Goal: Task Accomplishment & Management: Manage account settings

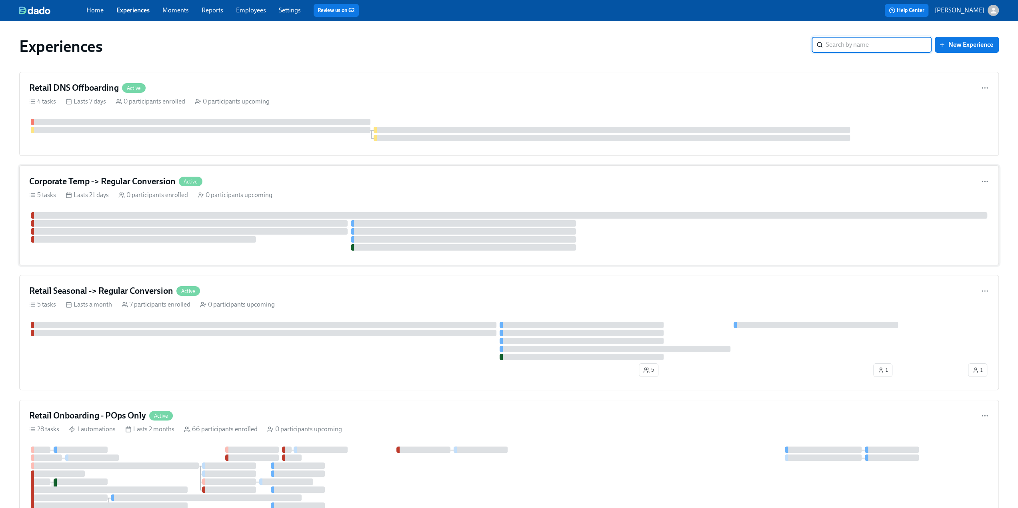
click at [115, 184] on h4 "Corporate Temp -> Regular Conversion" at bounding box center [102, 182] width 146 height 12
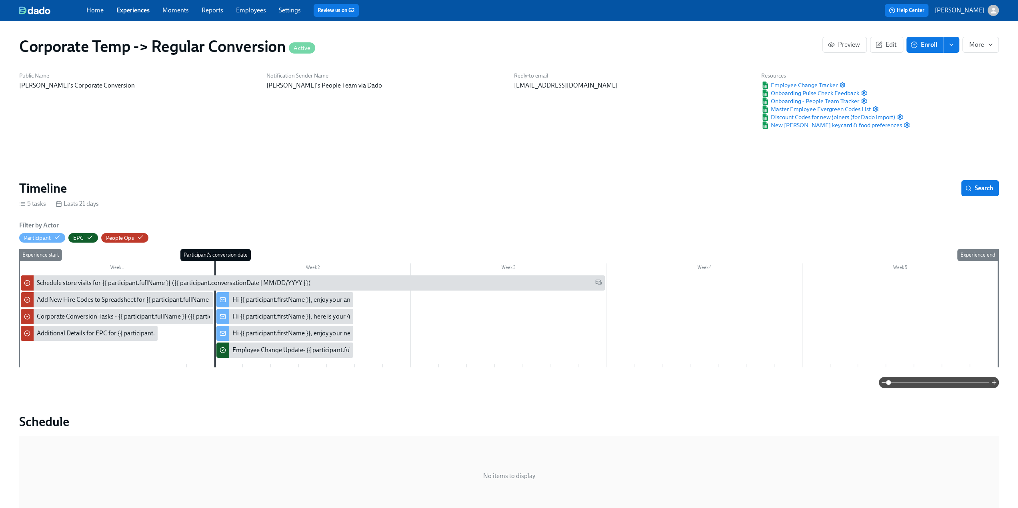
click at [518, 47] on icon "enroll" at bounding box center [951, 45] width 6 height 6
click at [518, 84] on span "Enrollment form" at bounding box center [930, 81] width 46 height 9
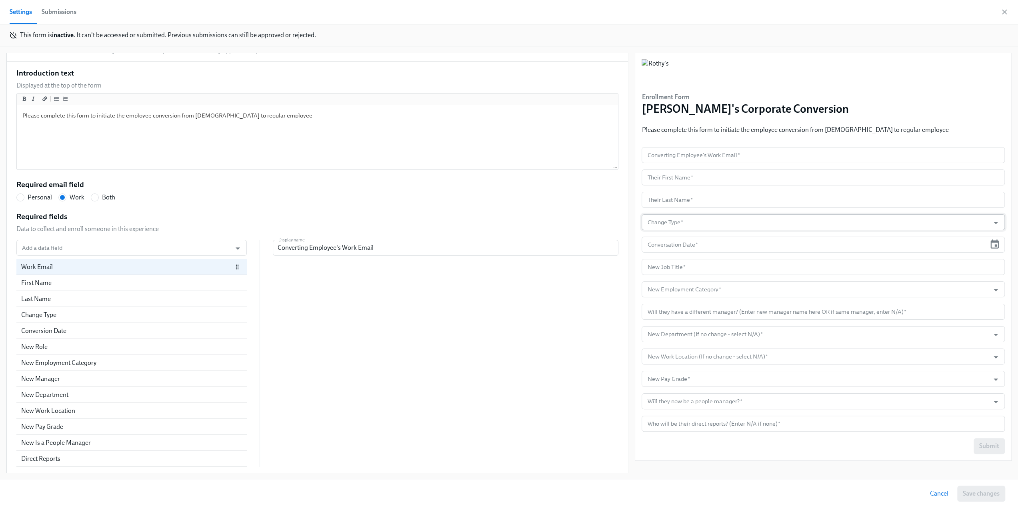
scroll to position [39, 0]
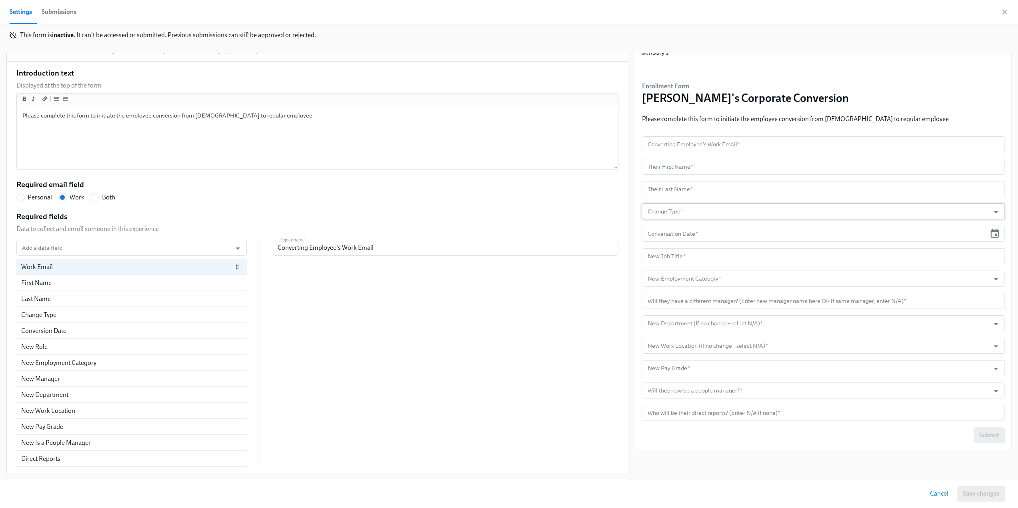
click at [518, 210] on input "Change Type   *" at bounding box center [815, 212] width 340 height 16
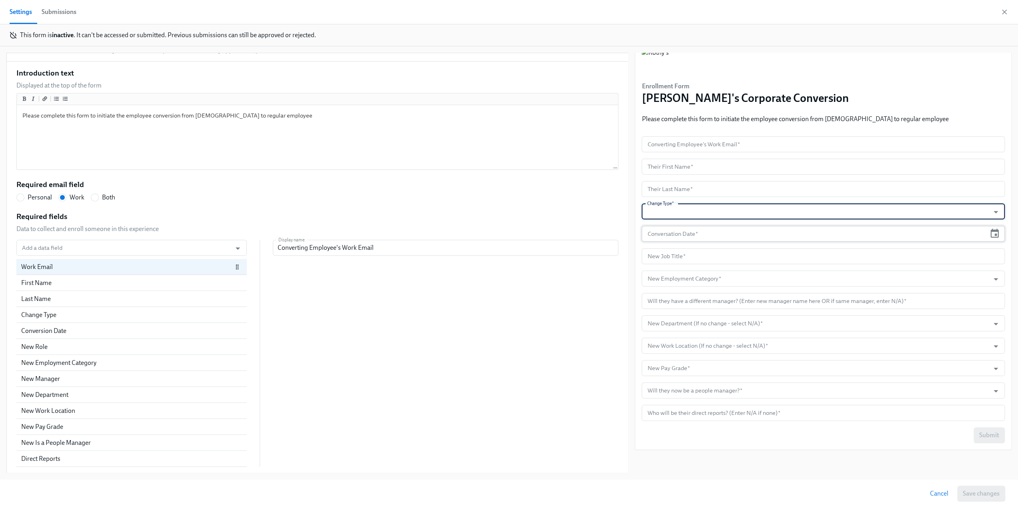
click at [518, 236] on input "text" at bounding box center [813, 234] width 344 height 16
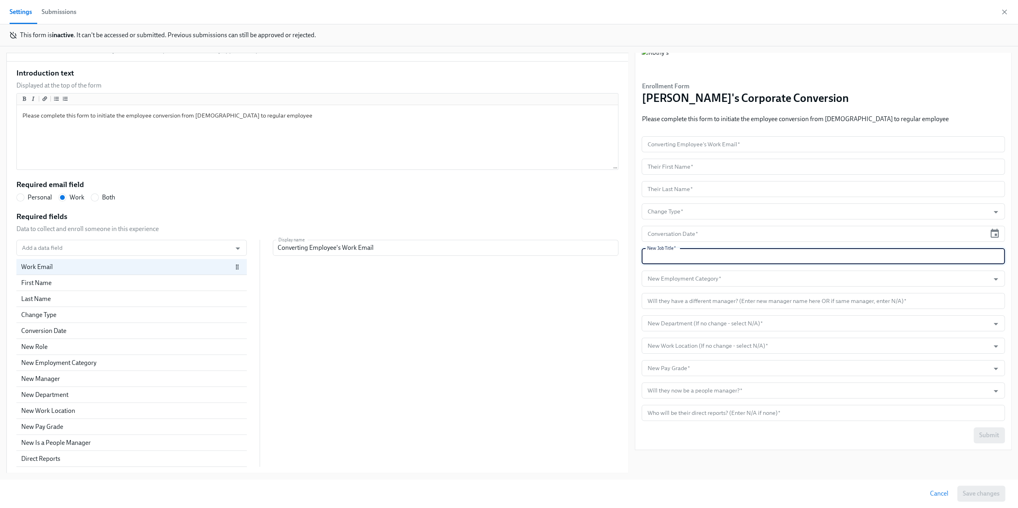
click at [518, 255] on input "text" at bounding box center [822, 256] width 363 height 16
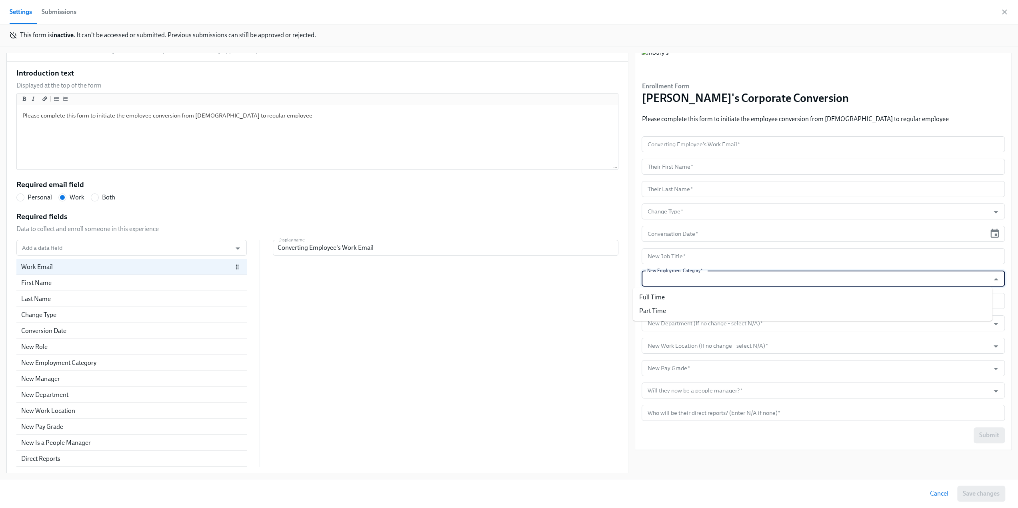
click at [518, 272] on input "New Employment Category   *" at bounding box center [815, 279] width 340 height 16
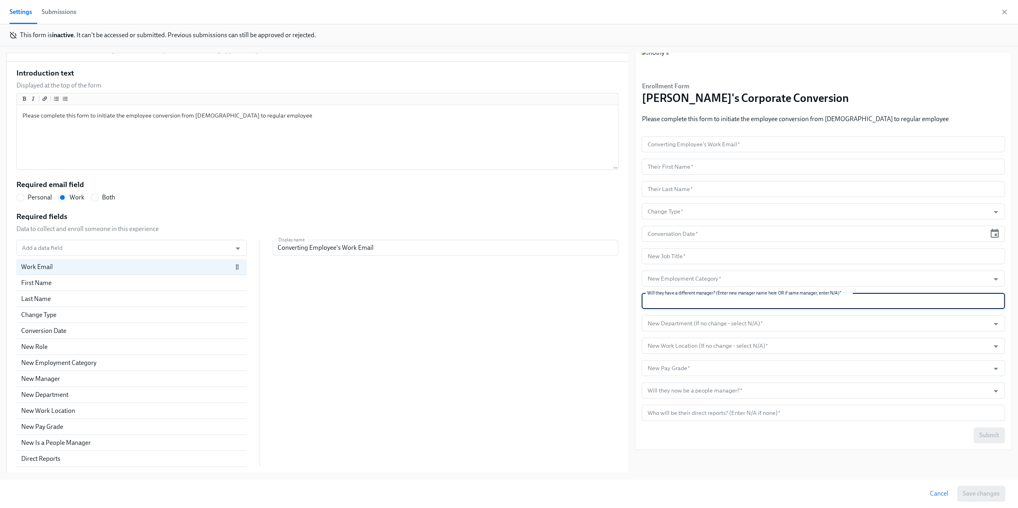
click at [518, 299] on input "text" at bounding box center [822, 301] width 363 height 16
click at [518, 326] on input "New Department (If no change - select N/A)   *" at bounding box center [815, 324] width 340 height 16
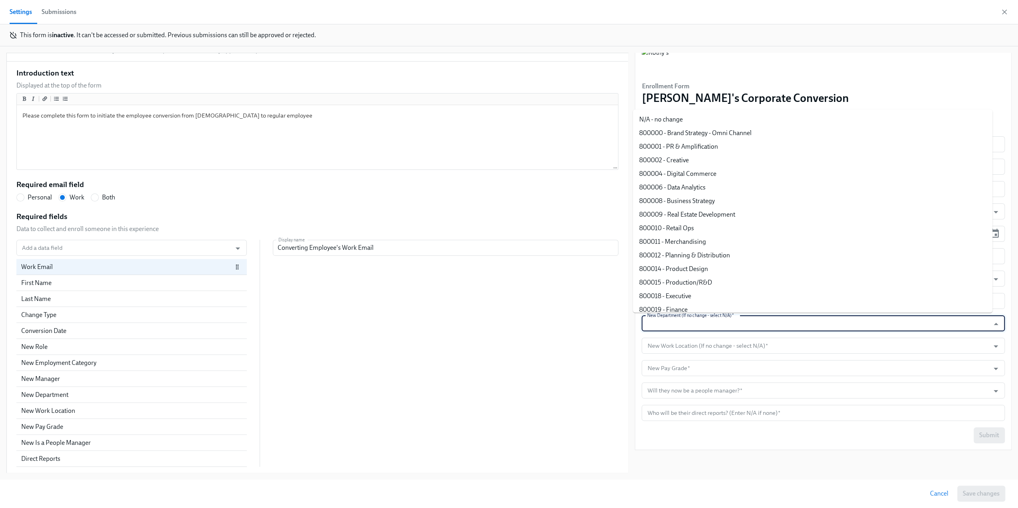
click at [518, 326] on input "New Department (If no change - select N/A)   *" at bounding box center [815, 324] width 340 height 16
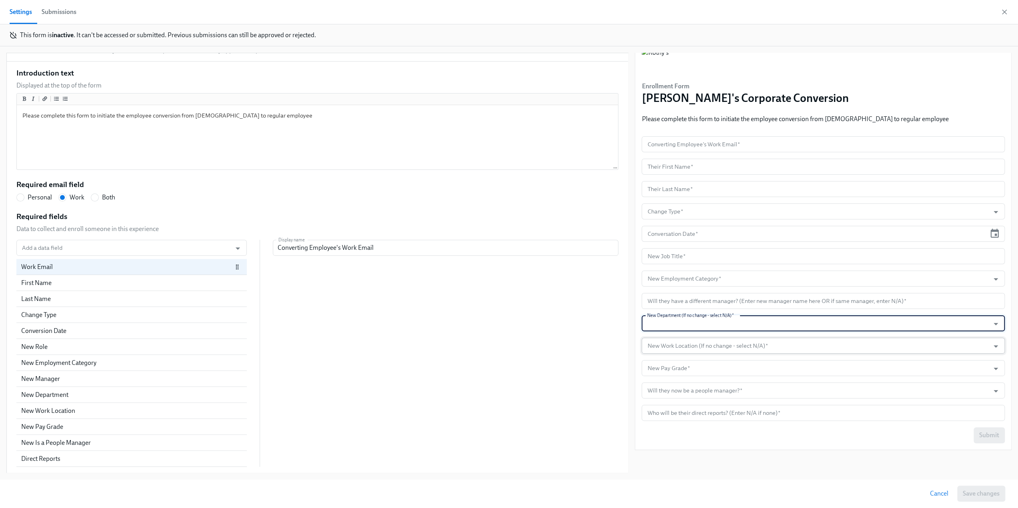
click at [518, 326] on input "New Work Location (If no change - select N/A)   *" at bounding box center [815, 346] width 340 height 16
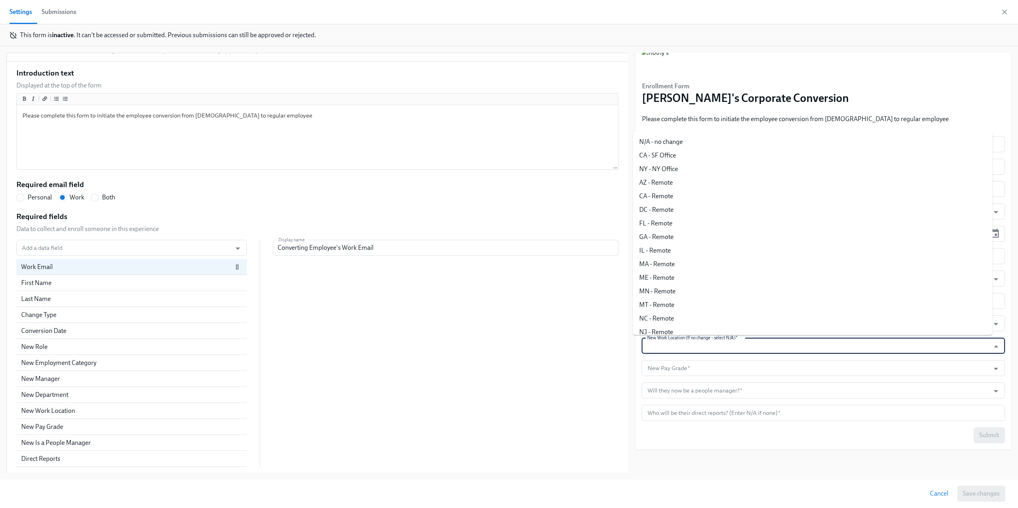
click at [518, 326] on input "New Work Location (If no change - select N/A)   *" at bounding box center [815, 346] width 340 height 16
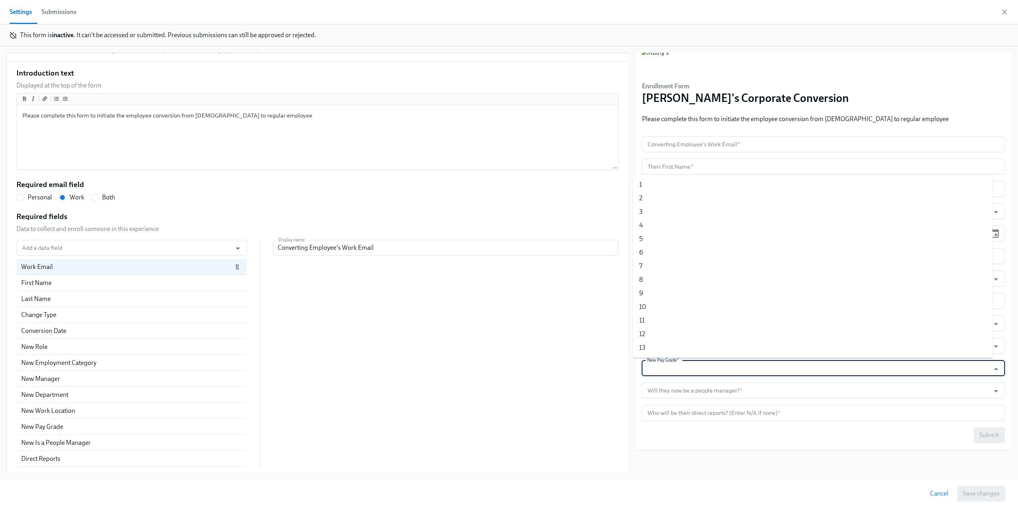
click at [518, 326] on input "New Pay Grade   *" at bounding box center [815, 368] width 340 height 16
click at [518, 326] on input "Will they now be a people manager?   *" at bounding box center [815, 391] width 340 height 16
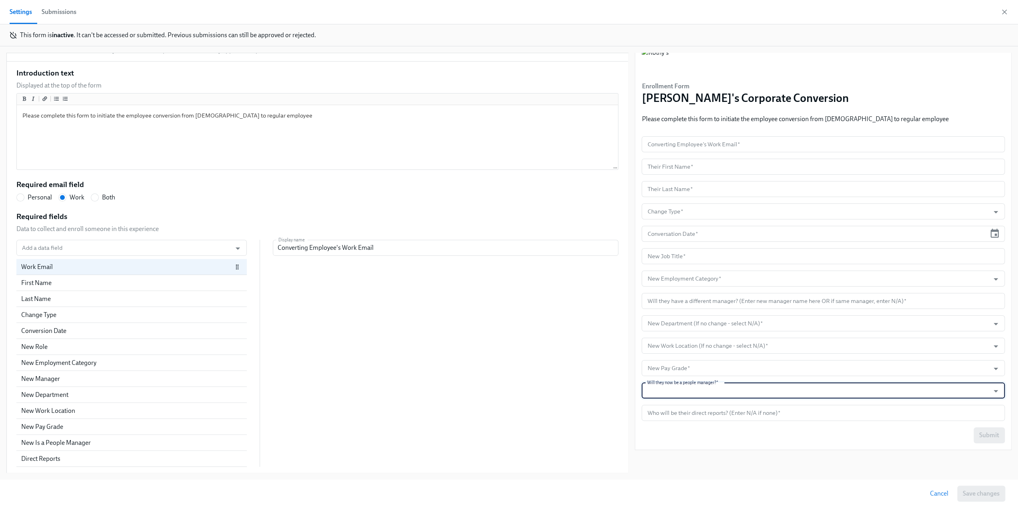
click at [518, 326] on input "Will they now be a people manager?   *" at bounding box center [815, 391] width 340 height 16
click at [518, 326] on form "Converting Employee's Work Email   * Converting Employee's Work Email * Their F…" at bounding box center [822, 289] width 363 height 307
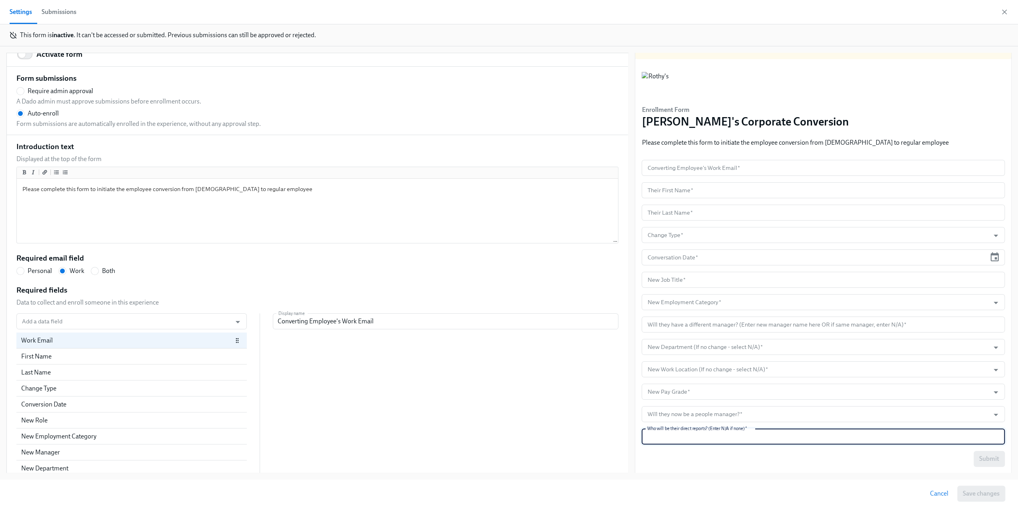
scroll to position [0, 0]
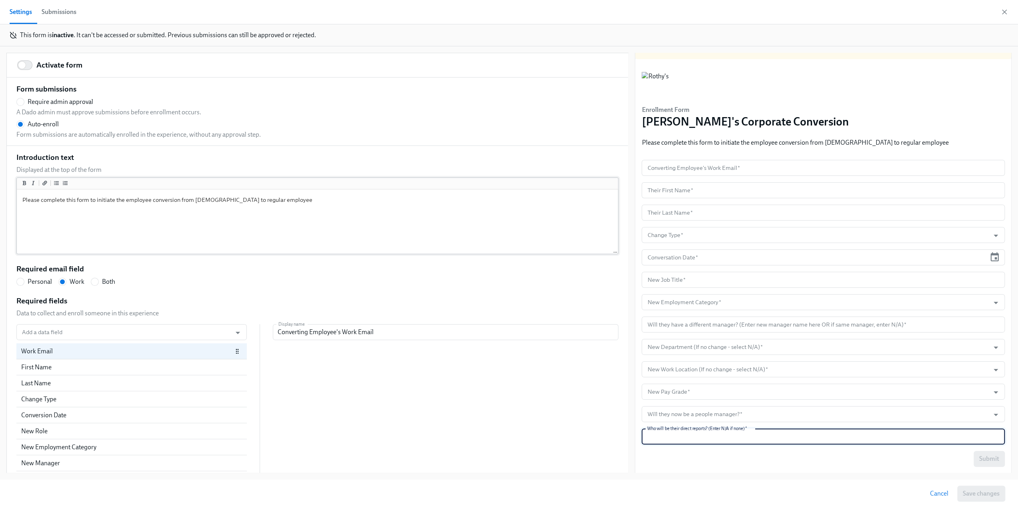
click at [124, 200] on textarea "Please complete this form to initiate the employee conversion from temp to regu…" at bounding box center [317, 222] width 598 height 62
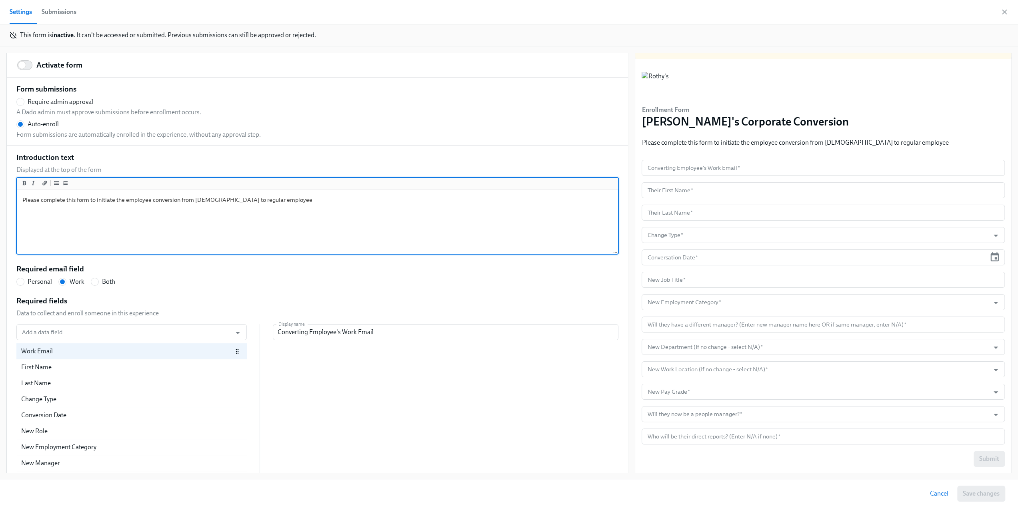
click at [292, 199] on textarea "Please complete this form to initiate the employee conversion from temp to regu…" at bounding box center [317, 222] width 598 height 62
radio input "false"
type textarea "Please complete this form to initiate the employee conversion from temp to regu…"
radio input "false"
type textarea "Please complete this form to initiate the employee conversion from temp to regu…"
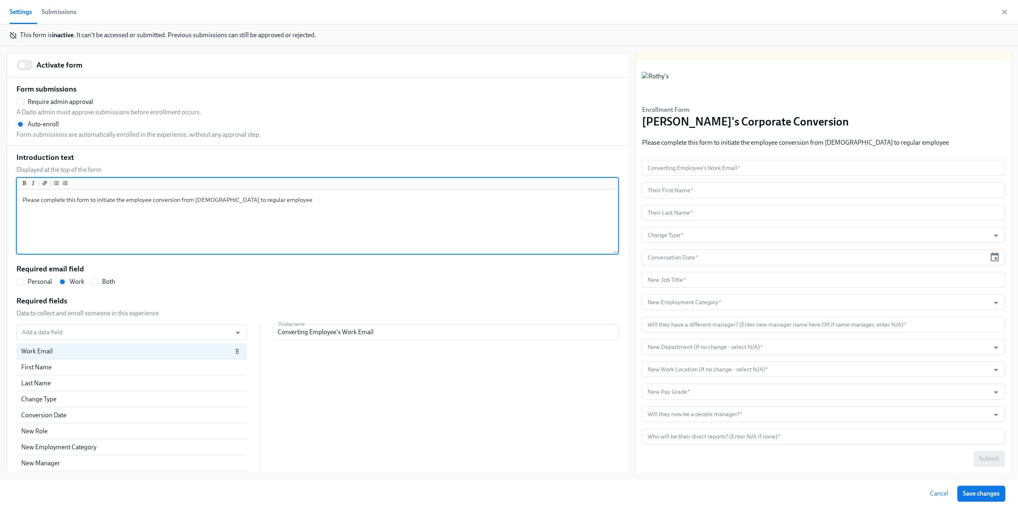
radio input "false"
type textarea "Please complete this form to initiate the employee conversion from temp to regu…"
radio input "false"
type textarea "Please complete this form to initiate the employee conversion from temp to regu…"
radio input "false"
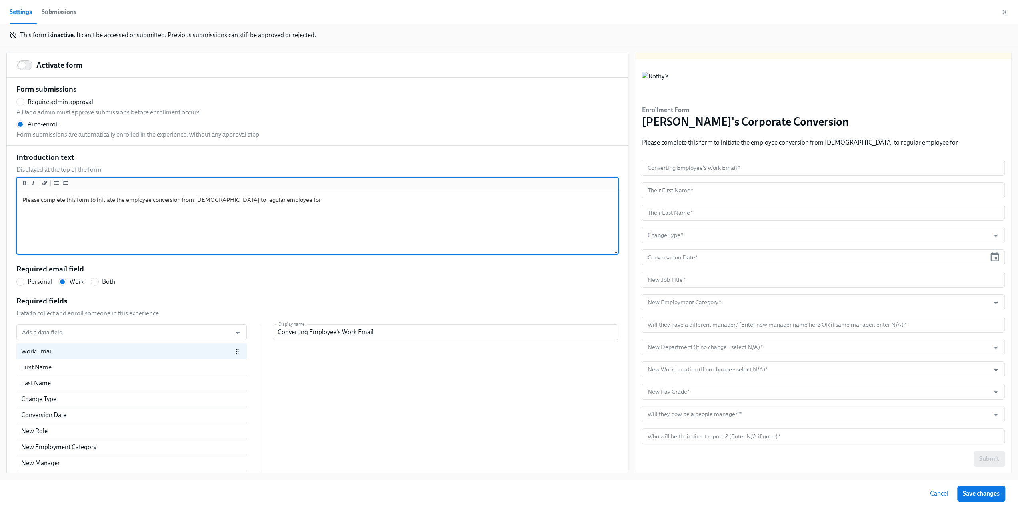
type textarea "Please complete this form to initiate the employee conversion from temp to regu…"
radio input "false"
type textarea "Please complete this form to initiate the employee conversion from temp to regu…"
radio input "false"
type textarea "Please complete this form to initiate the employee conversion from temp to regu…"
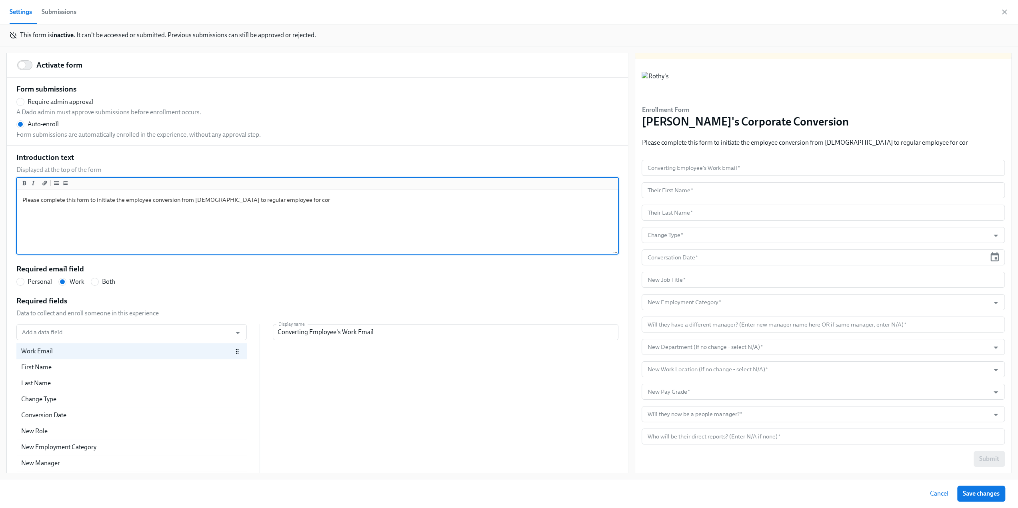
radio input "false"
type textarea "Please complete this form to initiate the employee conversion from temp to regu…"
radio input "false"
type textarea "Please complete this form to initiate the employee conversion from temp to regu…"
radio input "false"
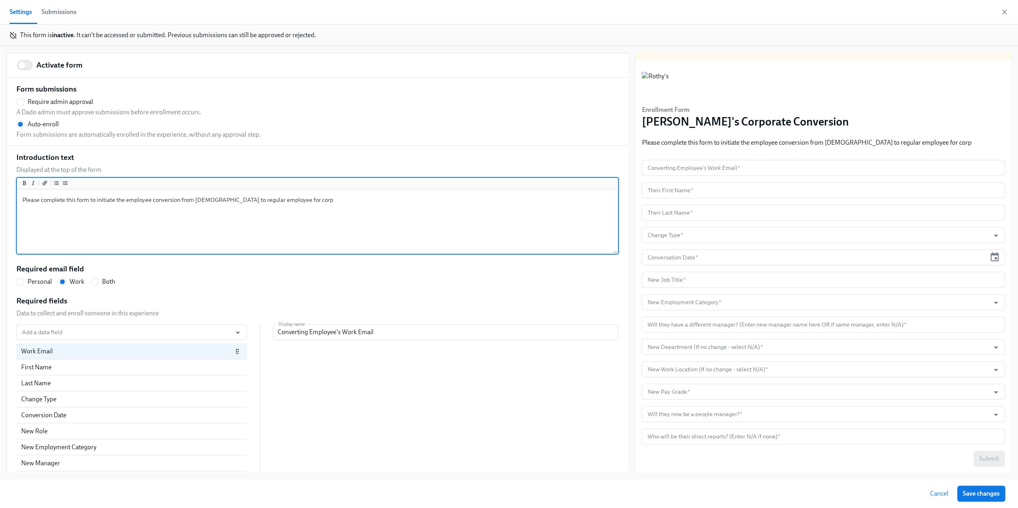
type textarea "Please complete this form to initiate the employee conversion from temp to regu…"
radio input "false"
type textarea "Please complete this form to initiate the employee conversion from temp to regu…"
radio input "false"
type textarea "Please complete this form to initiate the employee conversion from temp to regu…"
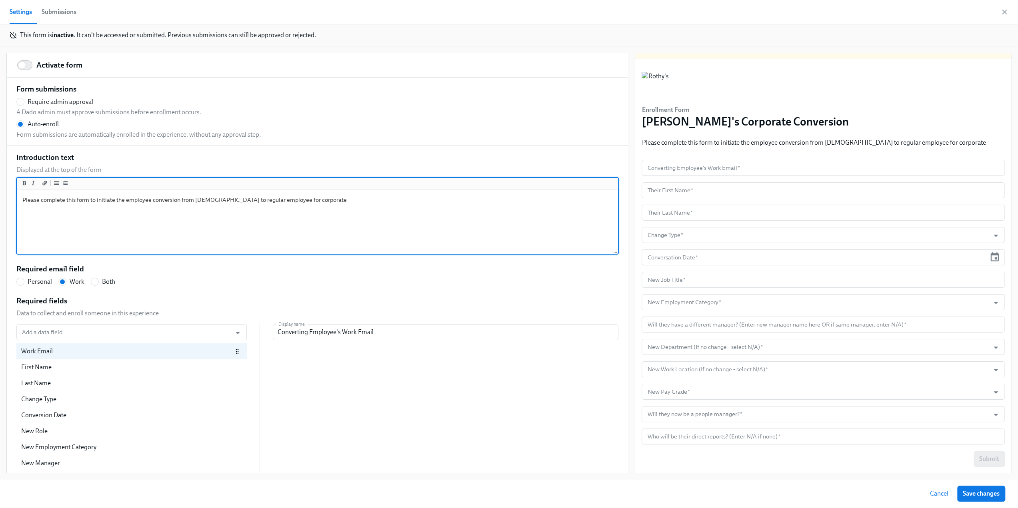
radio input "false"
type textarea "Please complete this form to initiate the employee conversion from temp to regu…"
radio input "false"
type textarea "Please complete this form to initiate the employee conversion from temp to regu…"
radio input "false"
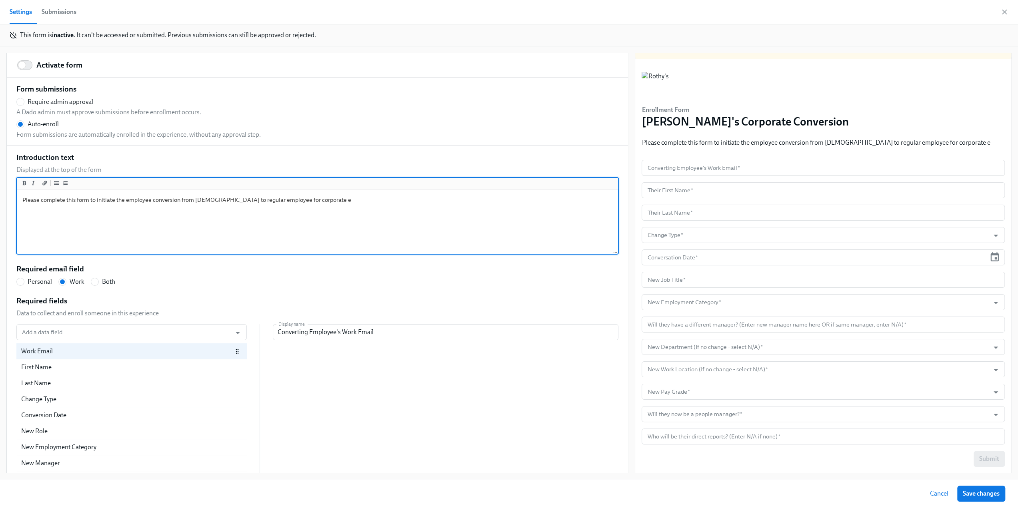
type textarea "Please complete this form to initiate the employee conversion from temp to regu…"
radio input "false"
type textarea "Please complete this form to initiate the employee conversion from temp to regu…"
radio input "false"
type textarea "Please complete this form to initiate the employee conversion from temp to regu…"
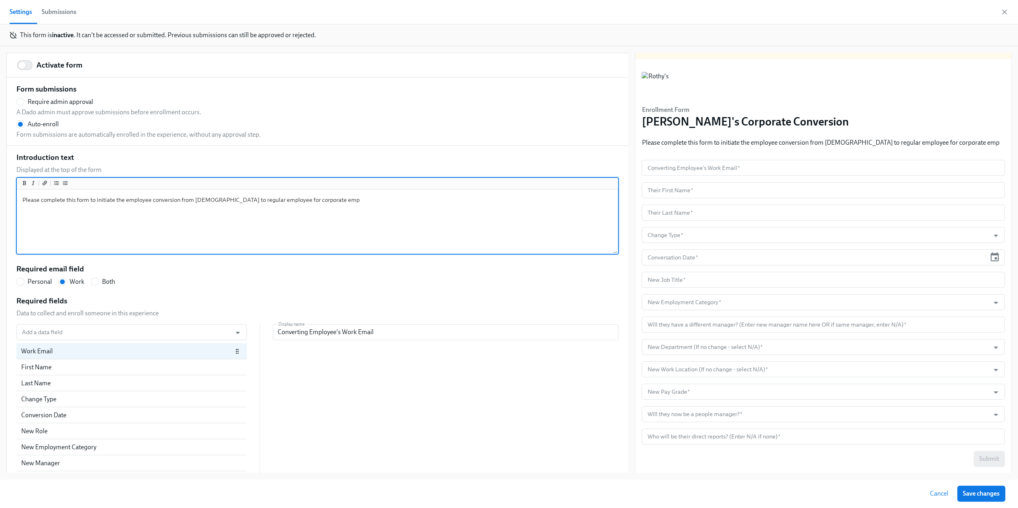
radio input "false"
type textarea "Please complete this form to initiate the employee conversion from temp to regu…"
radio input "false"
type textarea "Please complete this form to initiate the employee conversion from temp to regu…"
radio input "false"
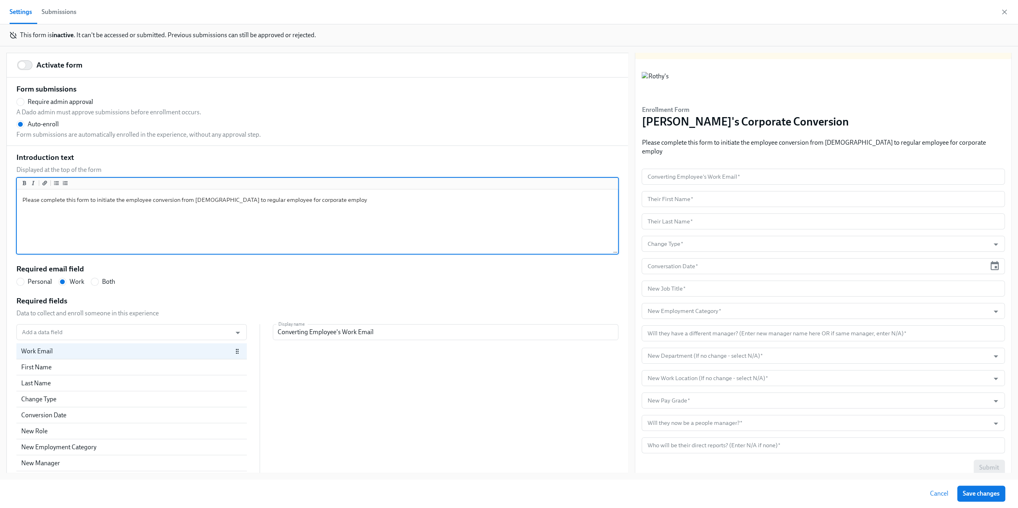
type textarea "Please complete this form to initiate the employee conversion from temp to regu…"
radio input "false"
type textarea "Please complete this form to initiate the employee conversion from temp to regu…"
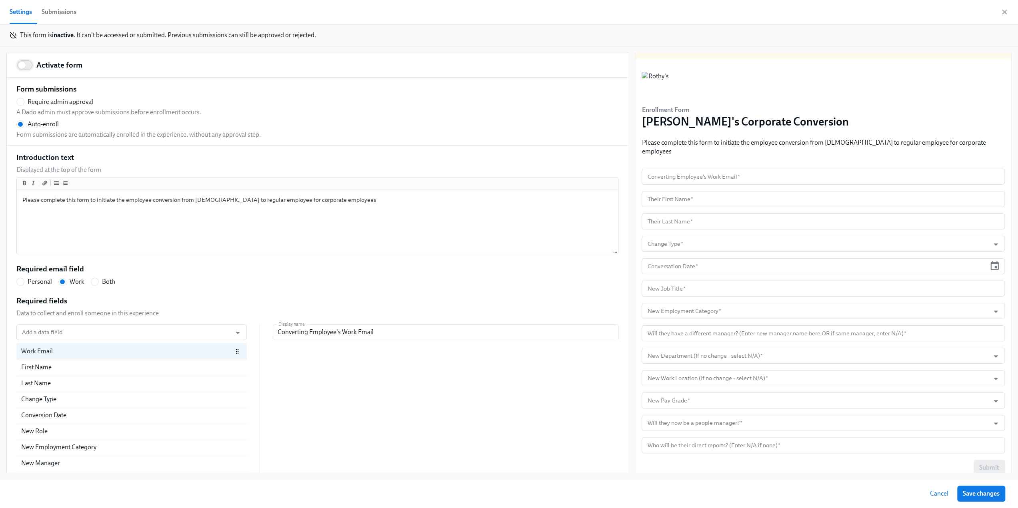
click at [26, 64] on input "Activate form" at bounding box center [22, 65] width 53 height 18
checkbox input "true"
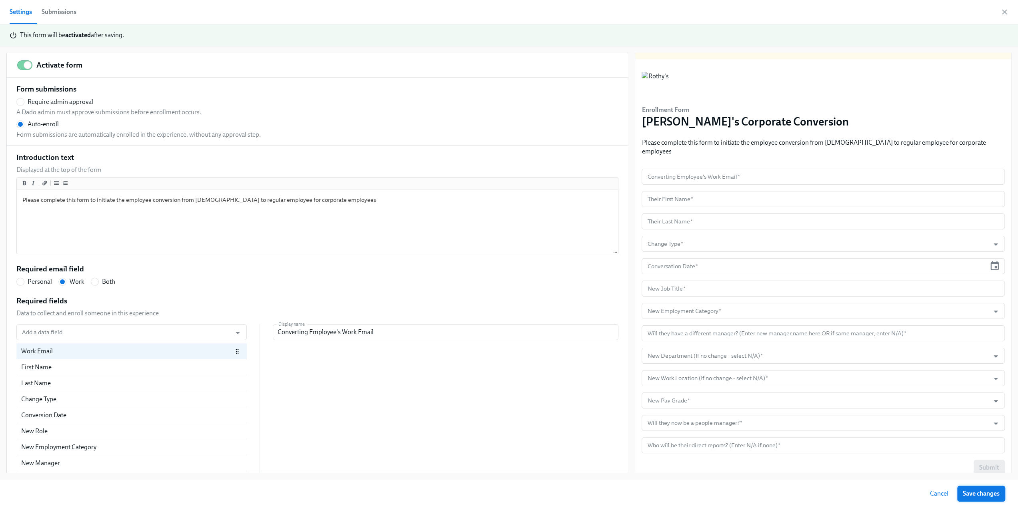
click at [518, 326] on span "Save changes" at bounding box center [981, 494] width 37 height 8
radio input "false"
click at [518, 11] on icon "button" at bounding box center [1004, 12] width 4 height 4
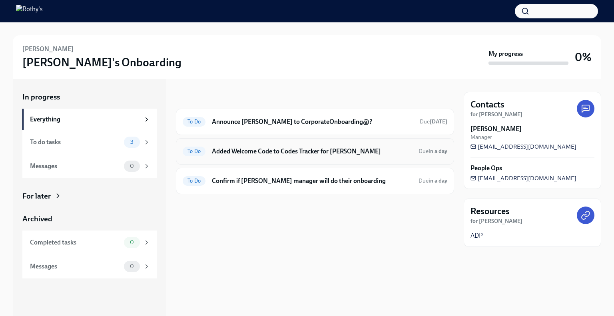
click at [266, 154] on h6 "Added Welcome Code to Codes Tracker for Rissa Wonnell" at bounding box center [312, 151] width 200 height 9
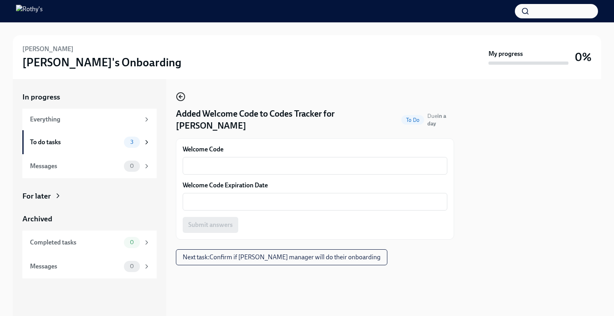
click at [180, 96] on icon "button" at bounding box center [181, 97] width 10 height 10
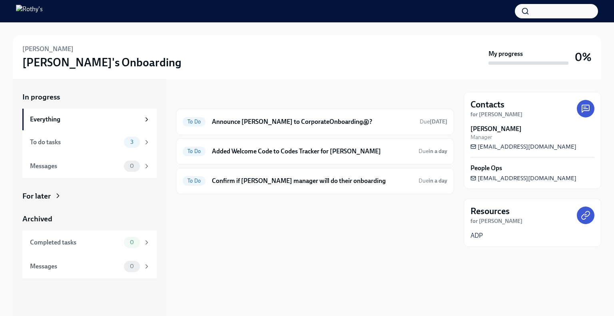
click at [381, 243] on div "In progress To Do Announce Rissa Wonnell to CorporateOnboarding@? Due in 8 days…" at bounding box center [315, 197] width 278 height 237
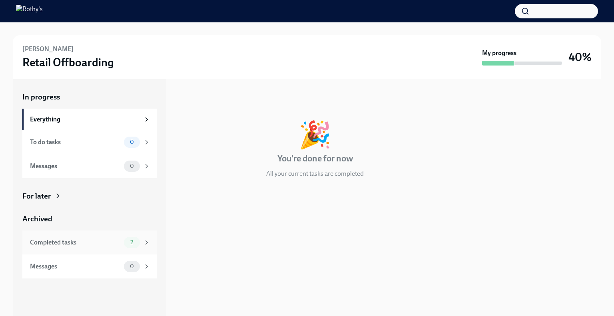
click at [84, 242] on div "Completed tasks" at bounding box center [75, 242] width 91 height 9
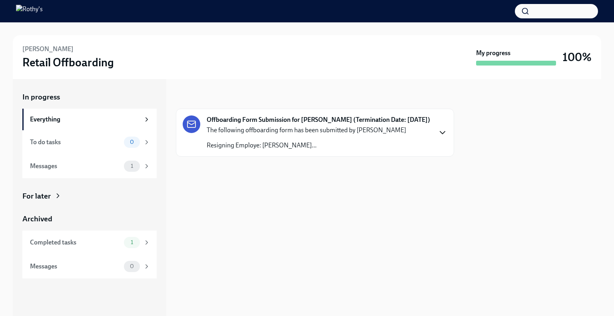
click at [444, 134] on icon "button" at bounding box center [442, 133] width 5 height 2
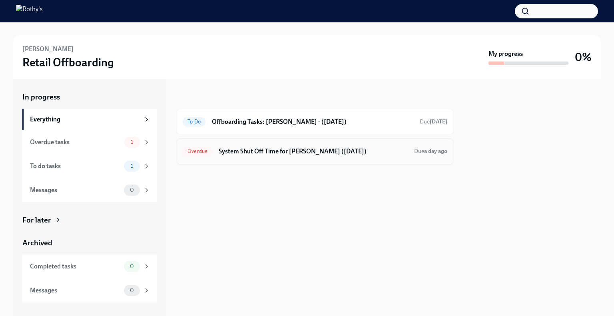
click at [284, 147] on h6 "System Shut Off Time for Jarred Brown (09/21/2025)" at bounding box center [313, 151] width 189 height 9
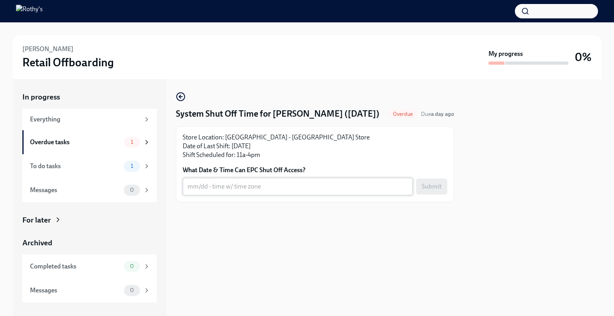
click at [230, 184] on textarea "What Date & Time Can EPC Shut Off Access?" at bounding box center [298, 187] width 221 height 10
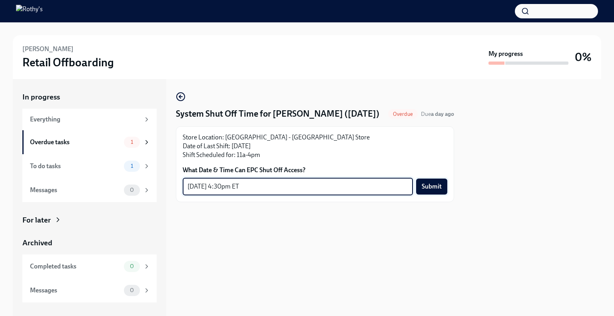
type textarea "9/21 - 4:30pm ET"
click at [435, 186] on span "Submit" at bounding box center [432, 187] width 20 height 8
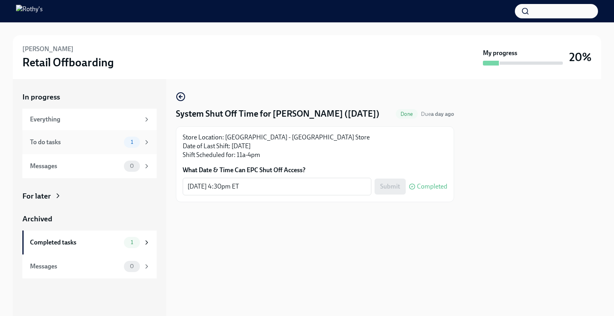
click at [101, 139] on div "To do tasks" at bounding box center [75, 142] width 91 height 9
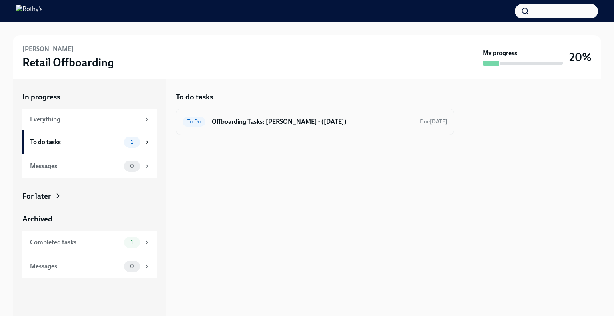
click at [312, 120] on h6 "Offboarding Tasks: Jarred - (09/21/2025)" at bounding box center [313, 122] width 202 height 9
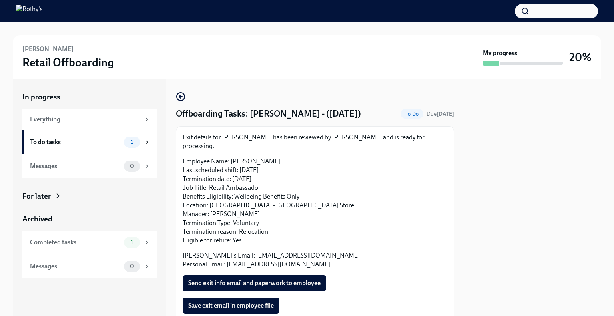
scroll to position [40, 0]
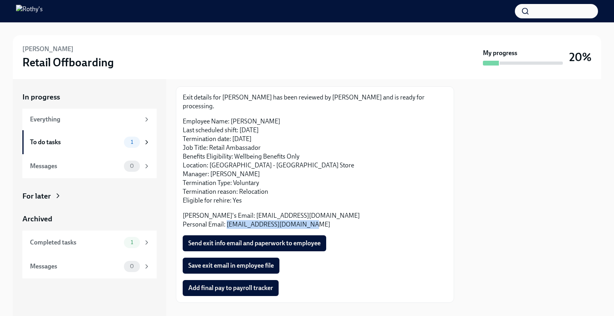
drag, startPoint x: 310, startPoint y: 218, endPoint x: 227, endPoint y: 216, distance: 83.2
click at [227, 216] on p "Rothy's Email: jbrown@rothys.com Personal Email: jarredmikebrown@gmail.com" at bounding box center [315, 221] width 265 height 18
copy p "jarredmikebrown@gmail.com"
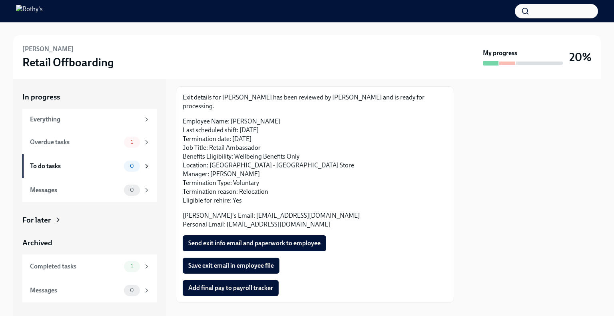
click at [244, 122] on p "Employee Name: Jarred Brown Last scheduled shift: 09/21/2025 Termination date: …" at bounding box center [315, 161] width 265 height 88
drag, startPoint x: 268, startPoint y: 114, endPoint x: 231, endPoint y: 113, distance: 36.8
click at [231, 117] on p "Employee Name: Jarred Brown Last scheduled shift: 09/21/2025 Termination date: …" at bounding box center [315, 161] width 265 height 88
copy p "Jarred Brown"
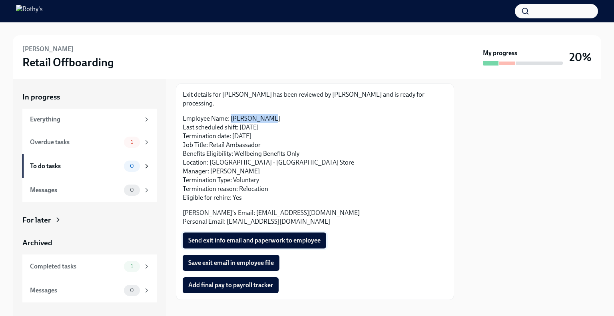
scroll to position [43, 0]
click at [213, 281] on span "Add final pay to payroll tracker" at bounding box center [230, 285] width 85 height 8
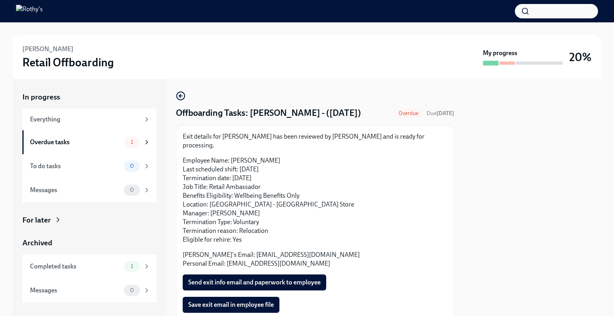
scroll to position [0, 0]
click at [268, 157] on p "Employee Name: Jarred Brown Last scheduled shift: 09/21/2025 Termination date: …" at bounding box center [315, 201] width 265 height 88
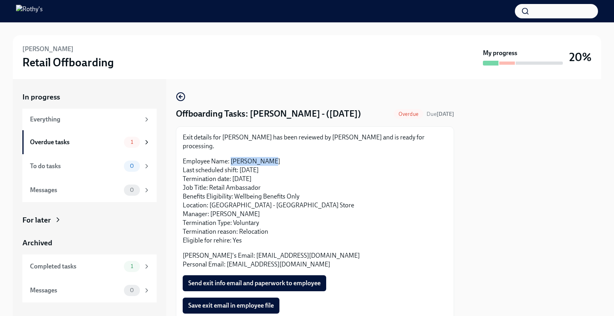
drag, startPoint x: 274, startPoint y: 153, endPoint x: 231, endPoint y: 151, distance: 42.4
click at [231, 157] on p "Employee Name: Jarred Brown Last scheduled shift: 09/21/2025 Termination date: …" at bounding box center [315, 201] width 265 height 88
copy p "Jarred Brown"
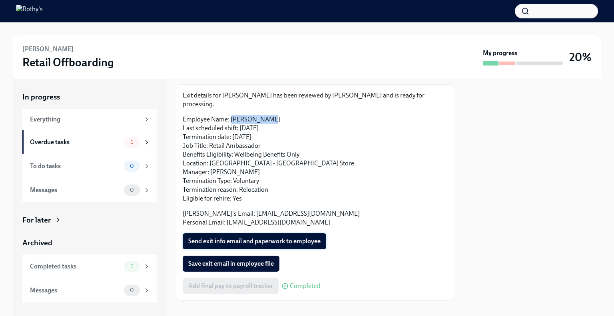
scroll to position [43, 0]
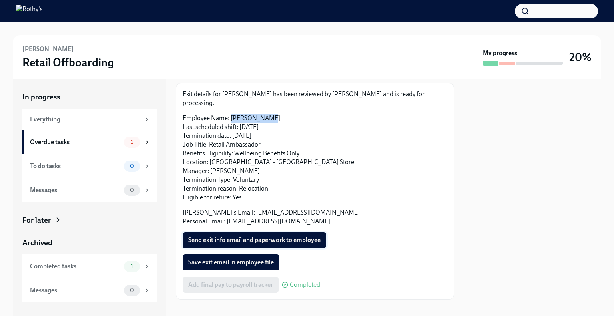
click at [263, 236] on span "Send exit info email and paperwork to employee" at bounding box center [254, 240] width 132 height 8
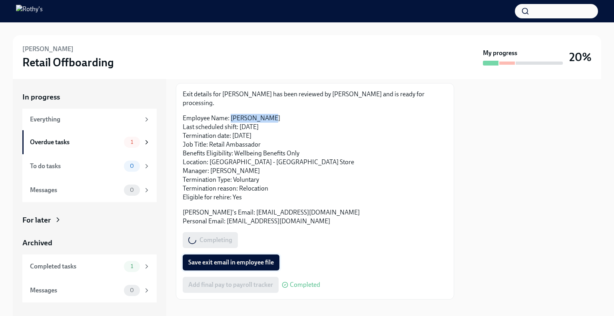
click at [252, 259] on span "Save exit email in employee file" at bounding box center [231, 263] width 86 height 8
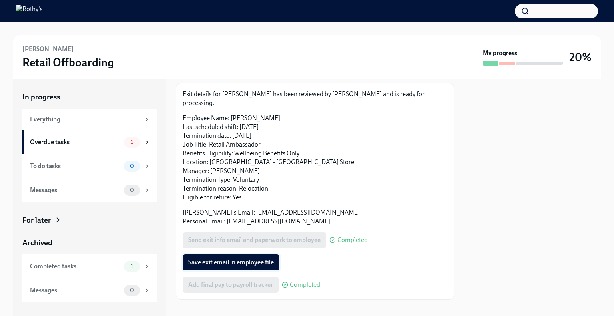
click at [256, 259] on span "Save exit email in employee file" at bounding box center [231, 263] width 86 height 8
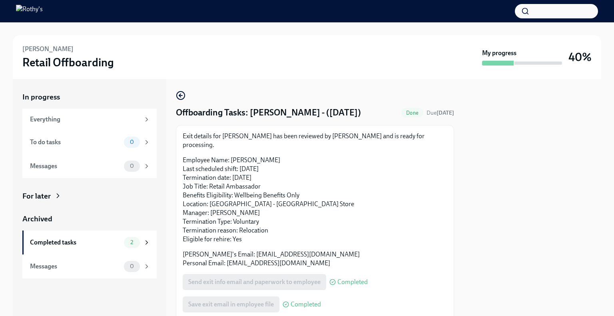
scroll to position [0, 0]
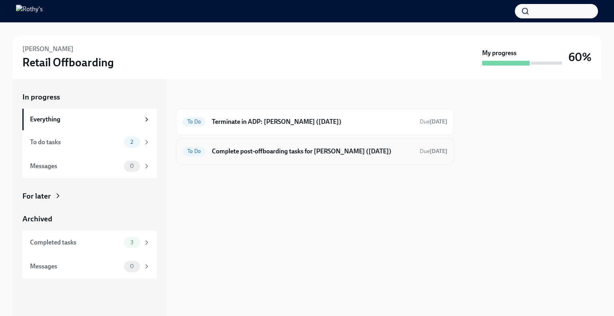
click at [248, 154] on h6 "Complete post-offboarding tasks for Dominique Montelongo (09/11/2025)" at bounding box center [313, 151] width 202 height 9
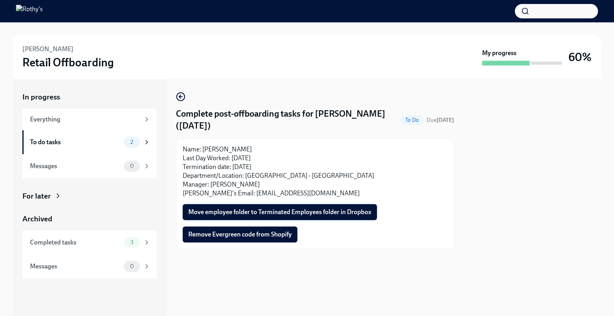
click at [245, 215] on span "Move employee folder to Terminated Employees folder in Dropbox" at bounding box center [279, 212] width 183 height 8
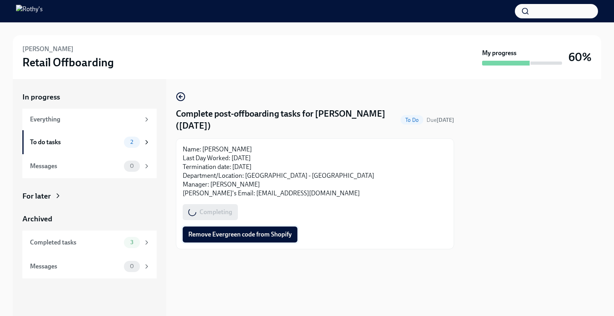
click at [245, 235] on span "Remove Evergreen code from Shopify" at bounding box center [240, 235] width 104 height 8
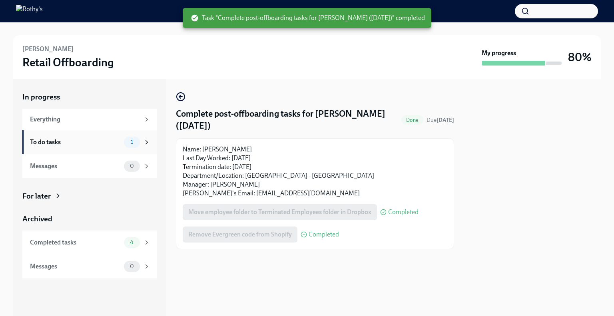
click at [76, 140] on div "To do tasks" at bounding box center [75, 142] width 91 height 9
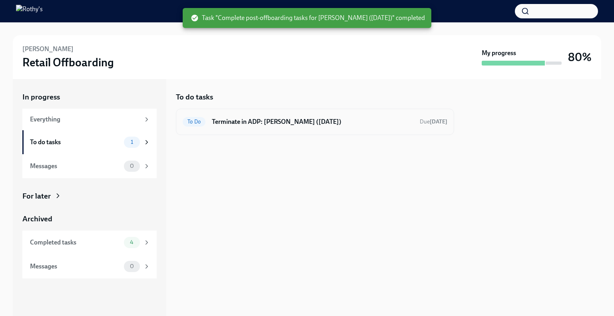
click at [278, 123] on h6 "Terminate in ADP: Dominique - Keyholder (09/11/2025)" at bounding box center [313, 122] width 202 height 9
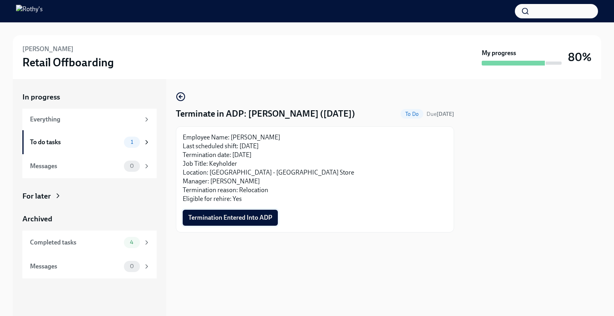
click at [235, 210] on button "Termination Entered Into ADP" at bounding box center [230, 218] width 95 height 16
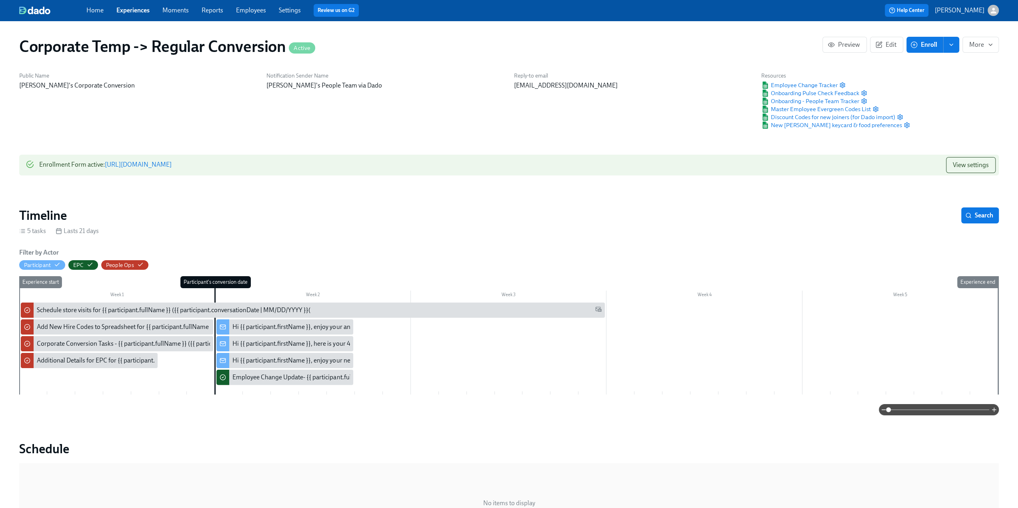
click at [254, 12] on link "Employees" at bounding box center [251, 10] width 30 height 8
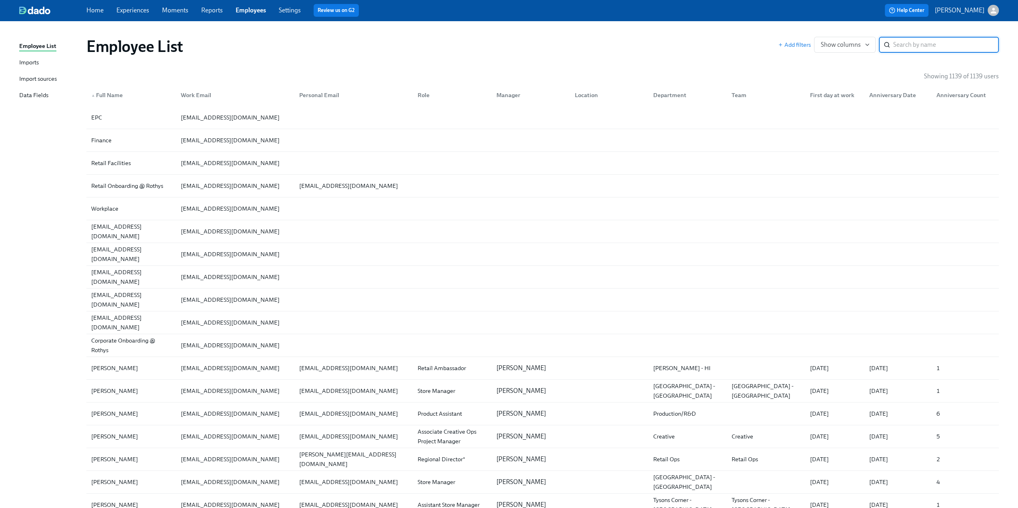
click at [35, 81] on div "Import sources" at bounding box center [38, 79] width 38 height 10
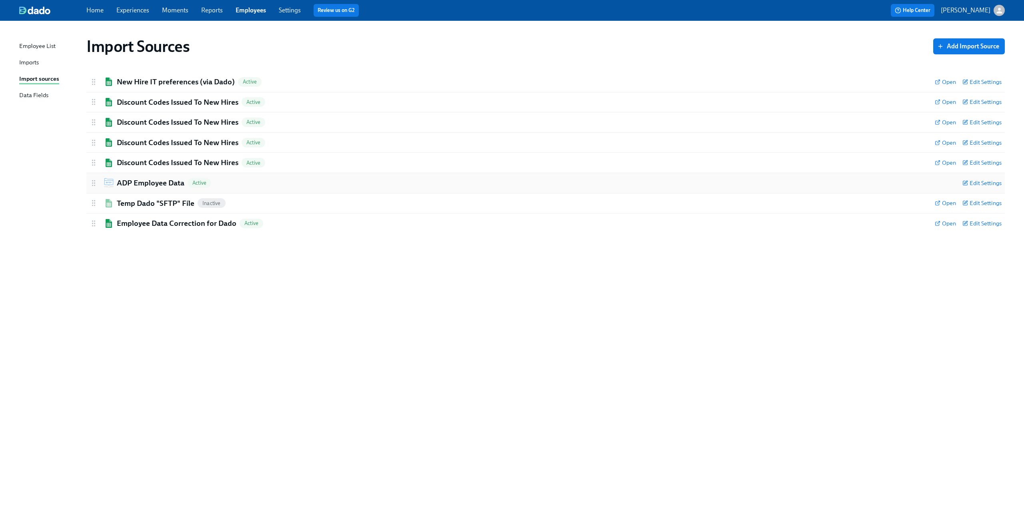
click at [148, 184] on h2 "ADP Employee Data" at bounding box center [151, 183] width 68 height 10
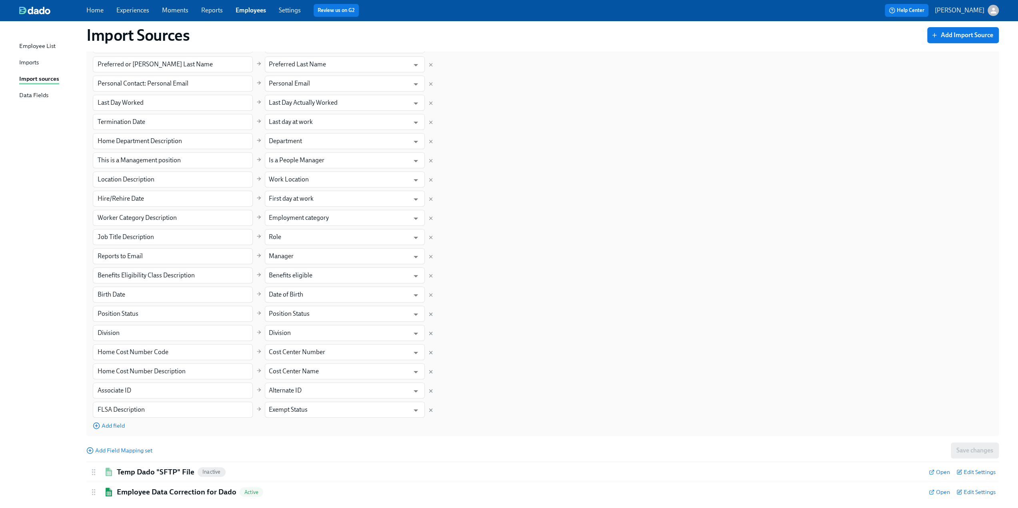
scroll to position [360, 0]
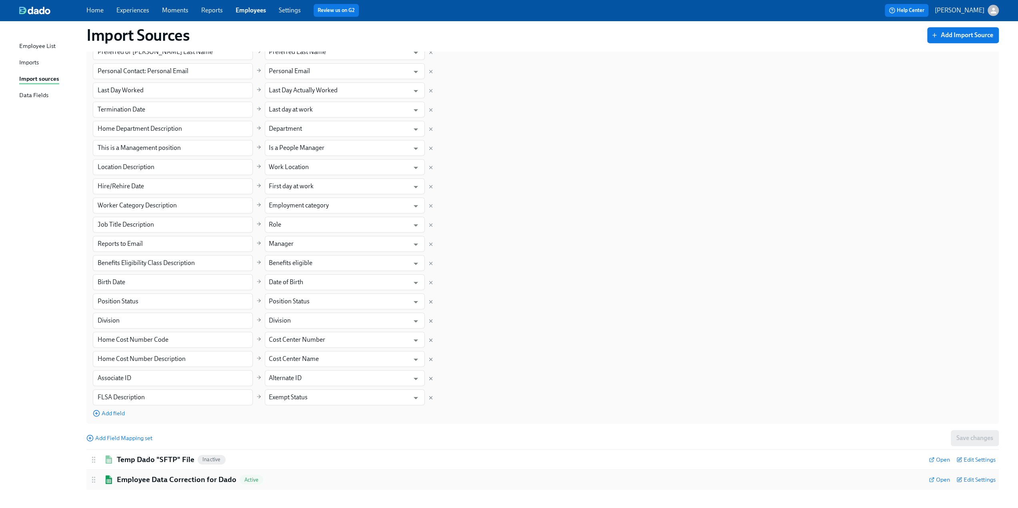
click at [191, 481] on h2 "Employee Data Correction for Dado" at bounding box center [177, 480] width 120 height 10
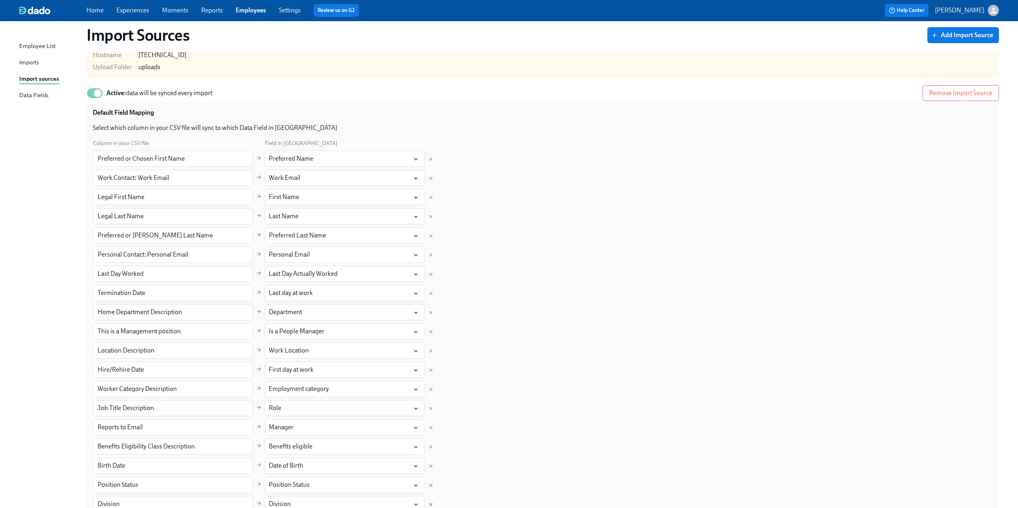
scroll to position [0, 0]
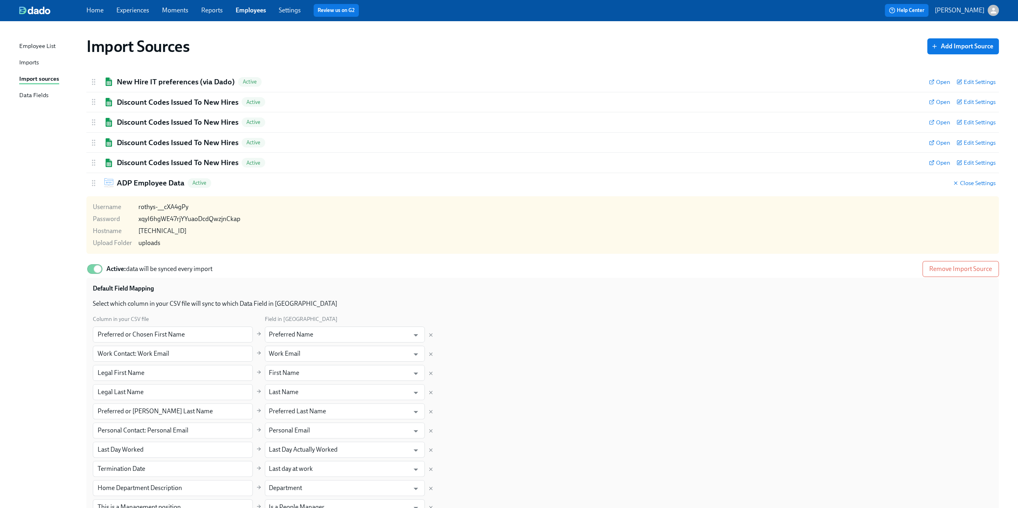
click at [30, 66] on div "Imports" at bounding box center [29, 63] width 20 height 10
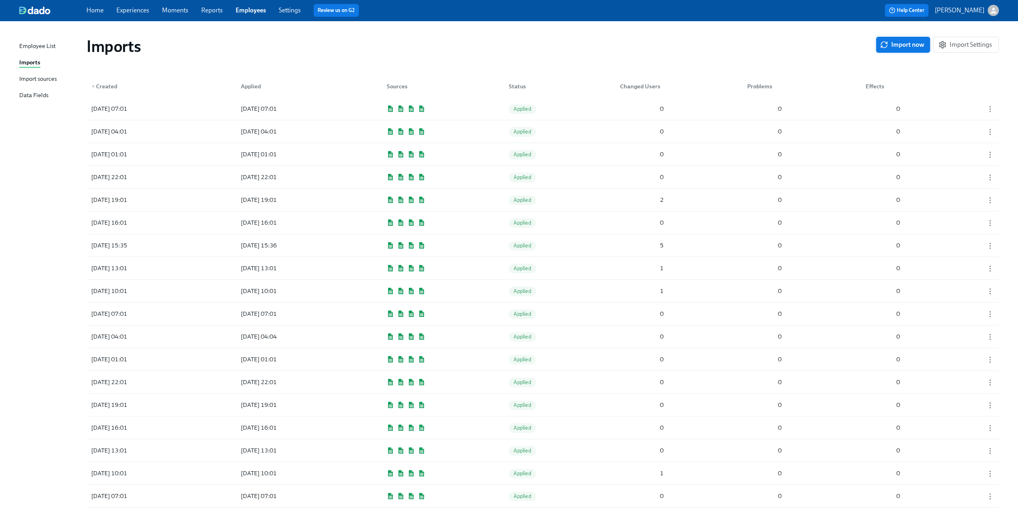
click at [905, 45] on span "Import now" at bounding box center [902, 45] width 43 height 8
click at [589, 107] on div "[DATE] 09:17 Pending 2 0 0" at bounding box center [542, 109] width 912 height 22
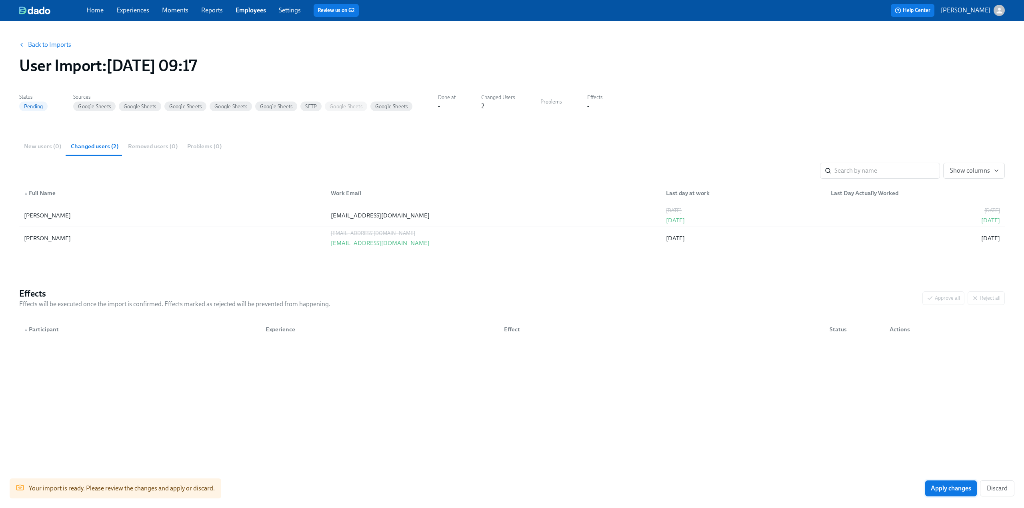
click at [957, 490] on span "Apply changes" at bounding box center [951, 489] width 40 height 8
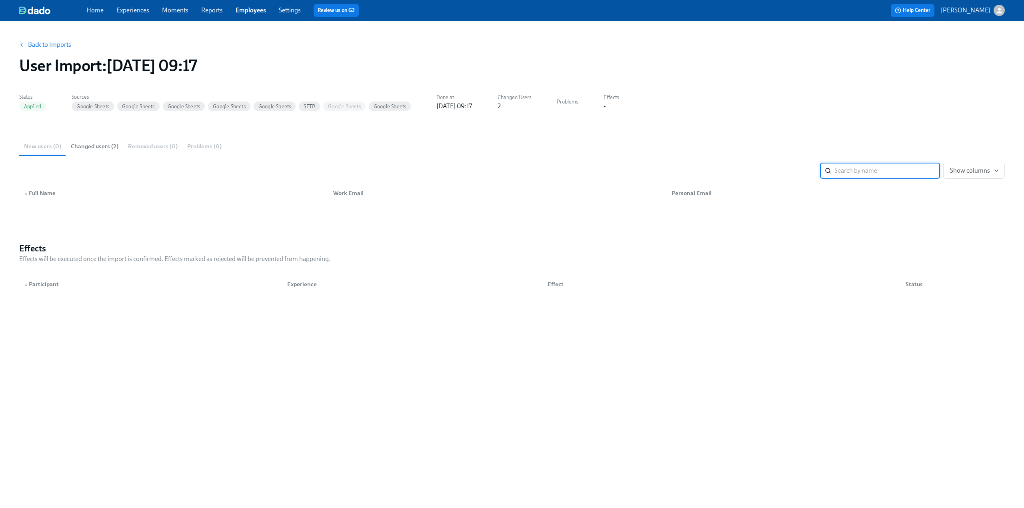
click at [126, 10] on link "Experiences" at bounding box center [132, 10] width 33 height 8
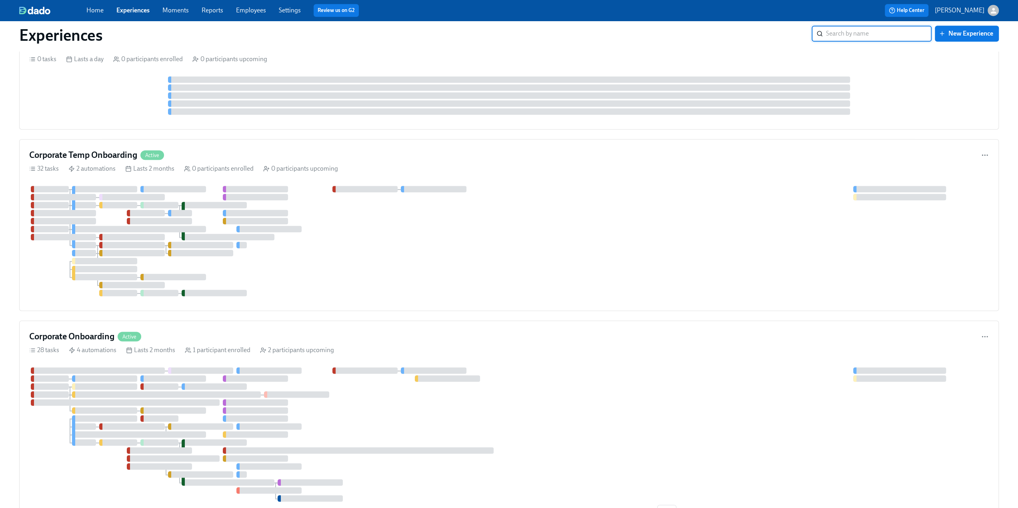
scroll to position [640, 0]
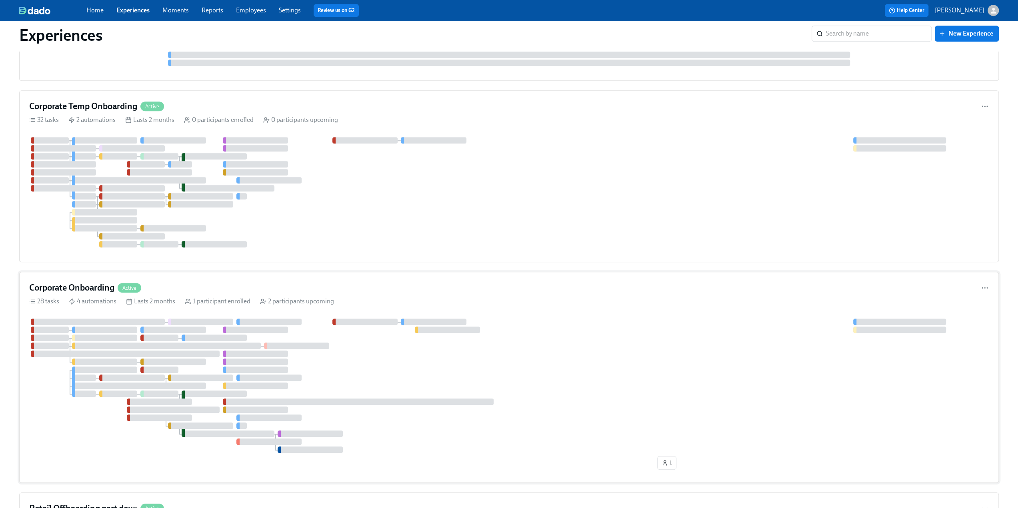
click at [78, 286] on h4 "Corporate Onboarding" at bounding box center [71, 288] width 85 height 12
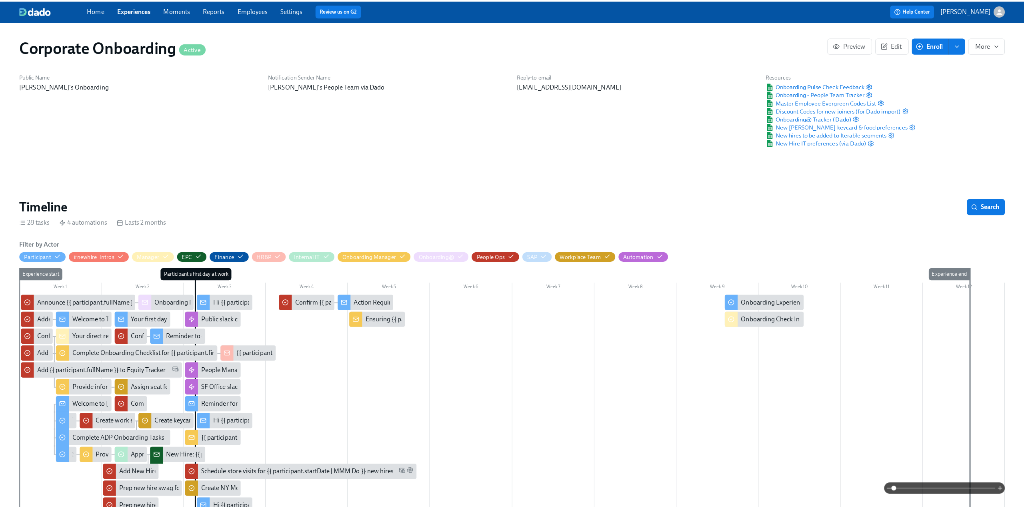
scroll to position [0, 1261]
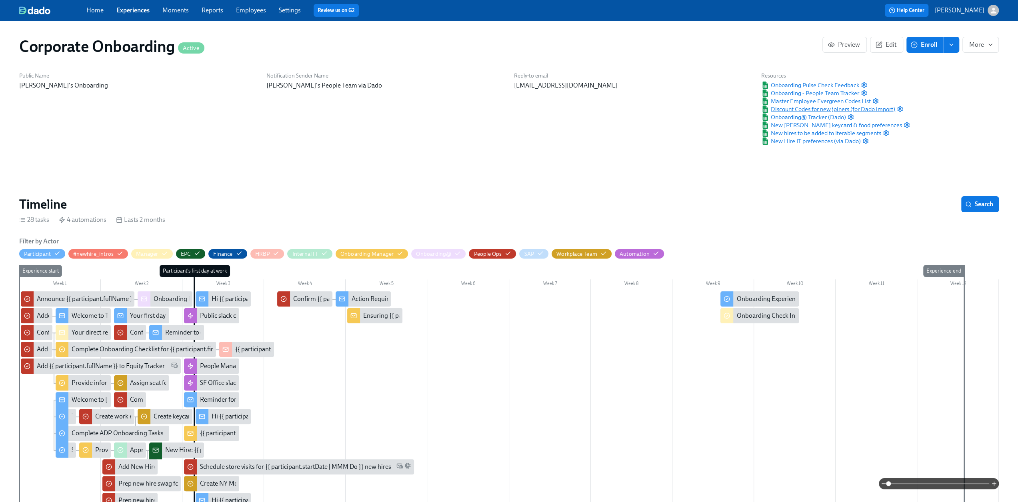
click at [831, 108] on span "Discount Codes for new joiners (for Dado import)" at bounding box center [828, 109] width 134 height 8
click at [902, 109] on icon "button" at bounding box center [899, 108] width 5 height 5
click at [801, 108] on span "Discount Codes for new joiners (for Dado import)" at bounding box center [828, 109] width 134 height 8
click at [795, 112] on span "Discount Codes for new joiners (for Dado import)" at bounding box center [828, 109] width 134 height 8
click at [792, 84] on span "Onboarding Pulse Check Feedback" at bounding box center [810, 85] width 98 height 8
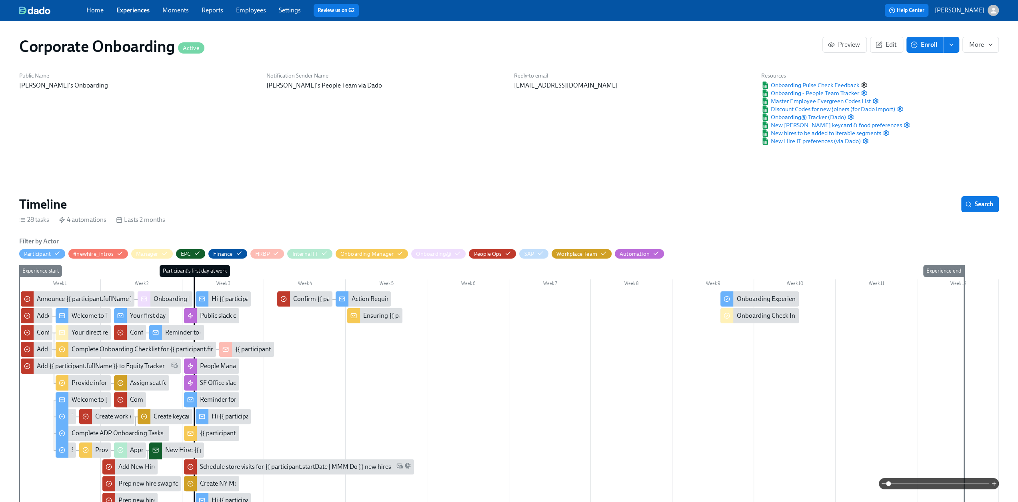
click at [864, 86] on icon "button" at bounding box center [864, 85] width 6 height 6
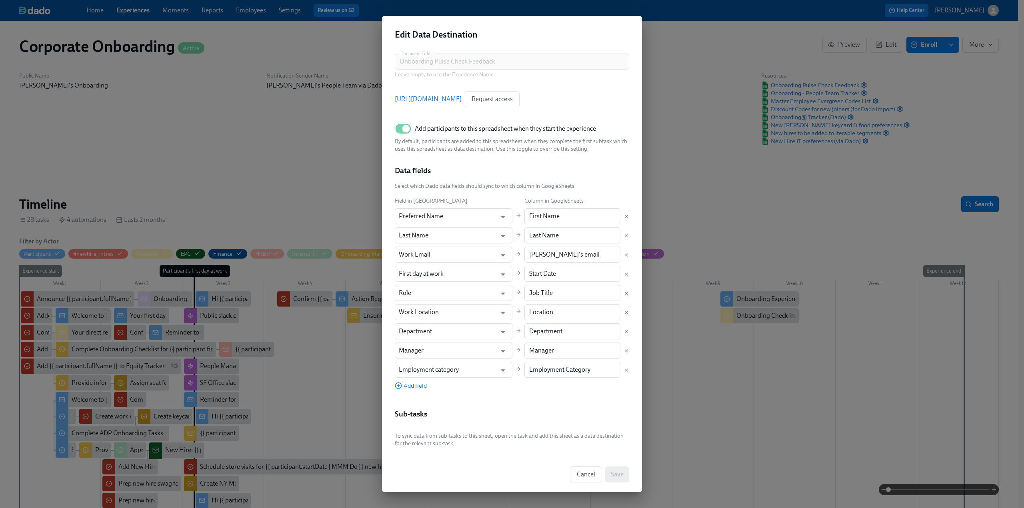
click at [401, 129] on input "Add participants to this spreadsheet when they start the experience" at bounding box center [406, 129] width 53 height 18
checkbox input "false"
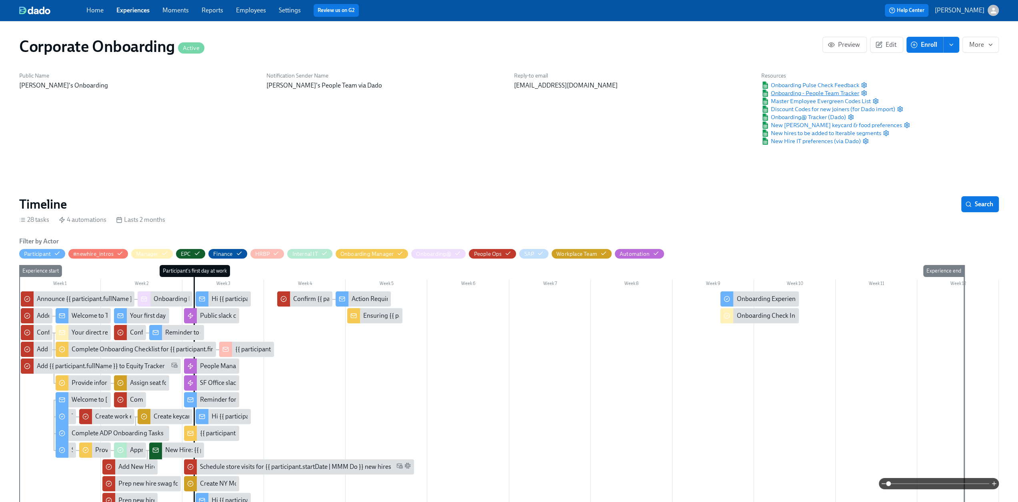
click at [833, 93] on span "Onboarding - People Team Tracker" at bounding box center [810, 93] width 98 height 8
click at [800, 102] on span "Master Employee Evergreen Codes List" at bounding box center [816, 101] width 110 height 8
click at [797, 116] on span "Onboarding@ Tracker (Dado)" at bounding box center [803, 117] width 85 height 8
click at [816, 124] on span "New [PERSON_NAME] keycard & food preferences" at bounding box center [831, 125] width 141 height 8
click at [887, 134] on icon "button" at bounding box center [886, 133] width 6 height 6
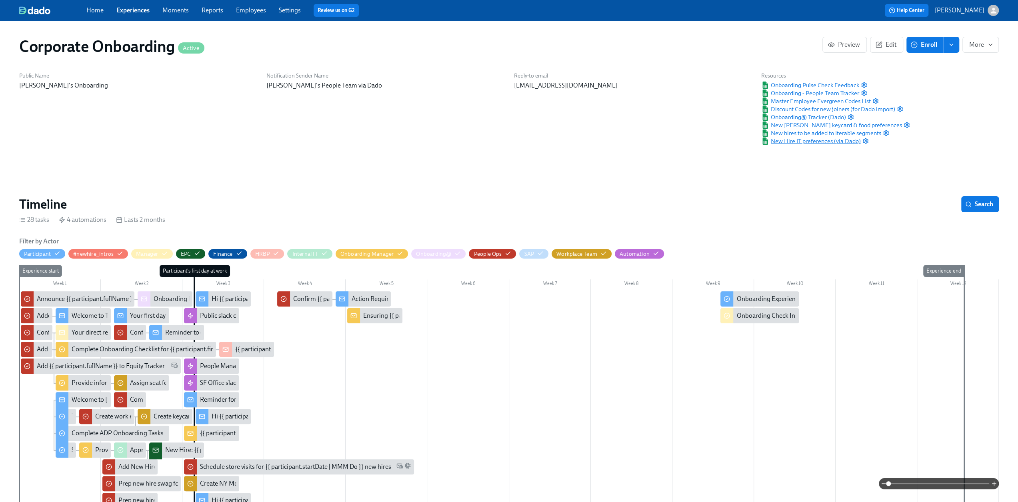
click at [805, 144] on span "New Hire IT preferences (via Dado)" at bounding box center [811, 141] width 100 height 8
click at [864, 141] on icon "button" at bounding box center [865, 141] width 6 height 6
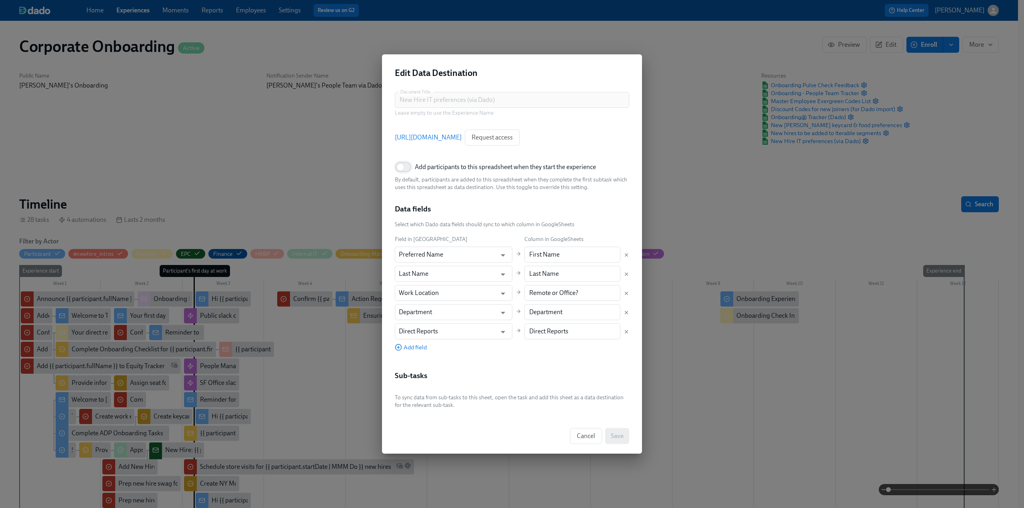
click at [406, 169] on input "Add participants to this spreadsheet when they start the experience" at bounding box center [400, 167] width 53 height 18
checkbox input "true"
click at [611, 440] on span "Save" at bounding box center [617, 436] width 13 height 8
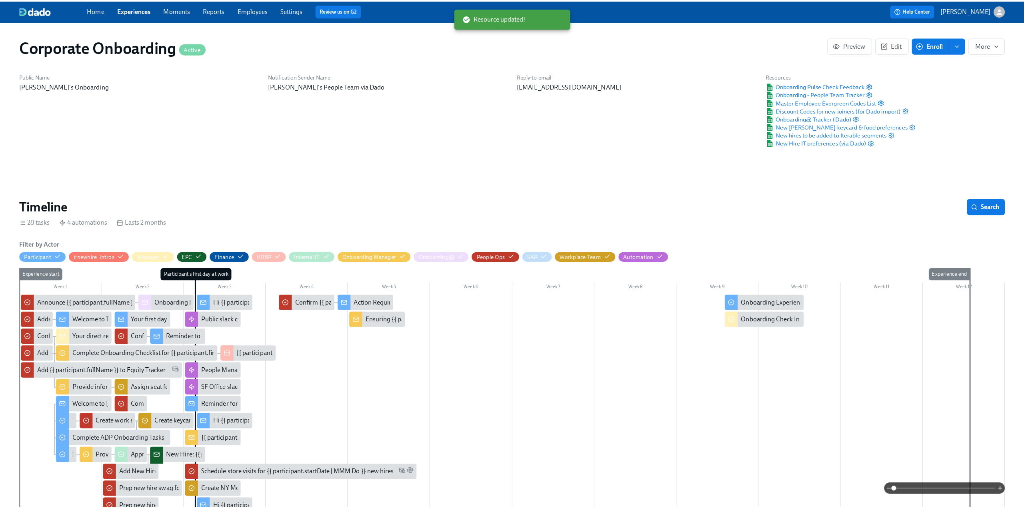
scroll to position [0, 1542]
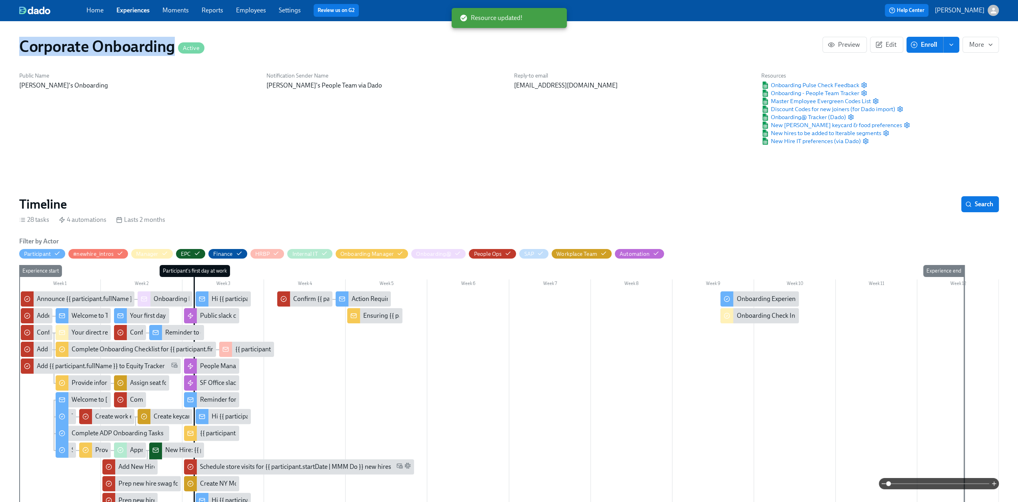
drag, startPoint x: 173, startPoint y: 46, endPoint x: 24, endPoint y: 48, distance: 148.8
click at [24, 48] on h1 "Corporate Onboarding Active" at bounding box center [111, 46] width 185 height 19
copy h1 "Corporate Onboarding"
click at [787, 93] on span "Onboarding - People Team Tracker" at bounding box center [810, 93] width 98 height 8
click at [849, 108] on span "Discount Codes for new joiners (for Dado import)" at bounding box center [828, 109] width 134 height 8
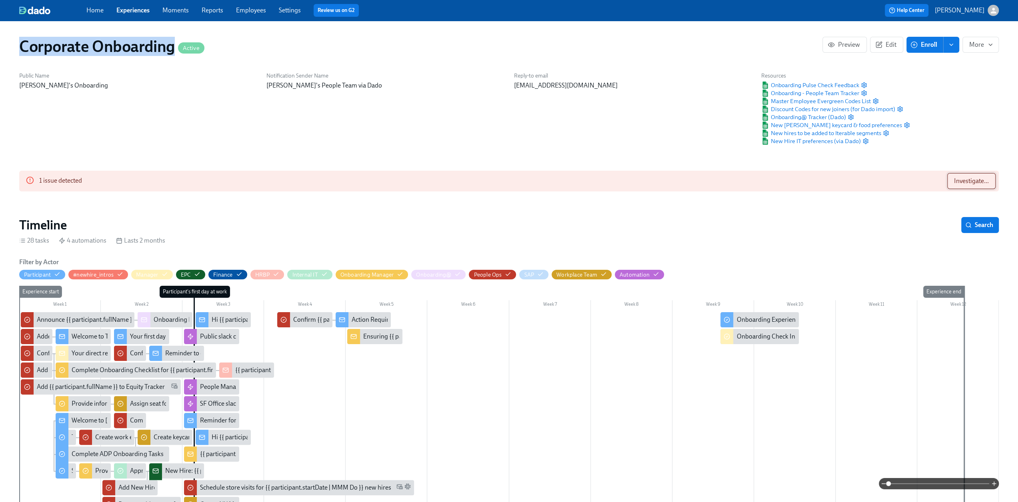
click at [963, 183] on span "Investigate..." at bounding box center [971, 181] width 35 height 8
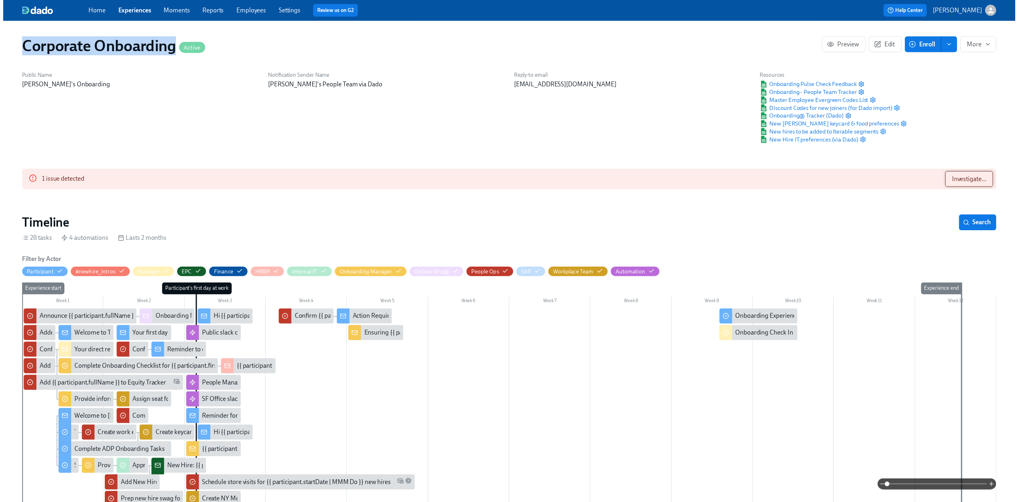
scroll to position [0, 1541]
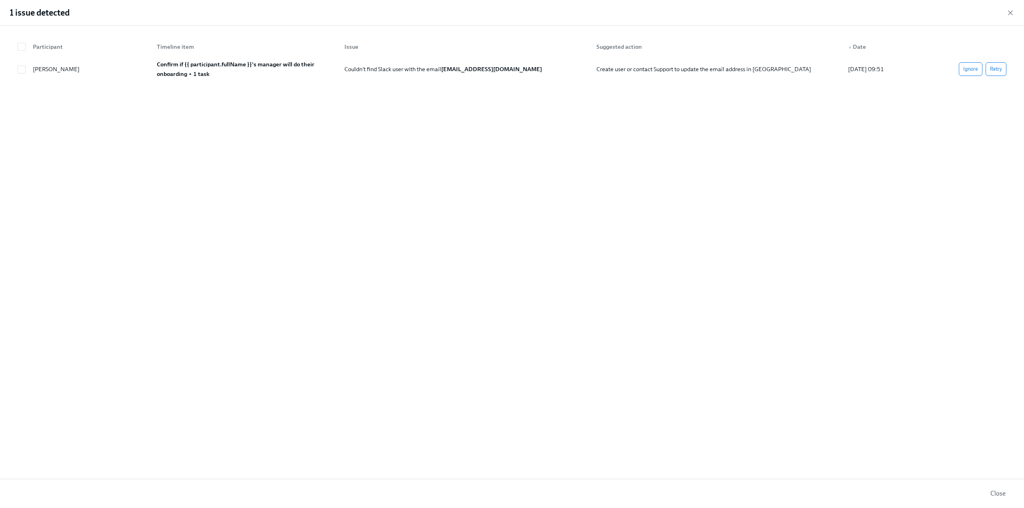
click at [1003, 13] on div "1 issue detected" at bounding box center [512, 13] width 1024 height 26
click at [1007, 14] on icon "button" at bounding box center [1010, 13] width 8 height 8
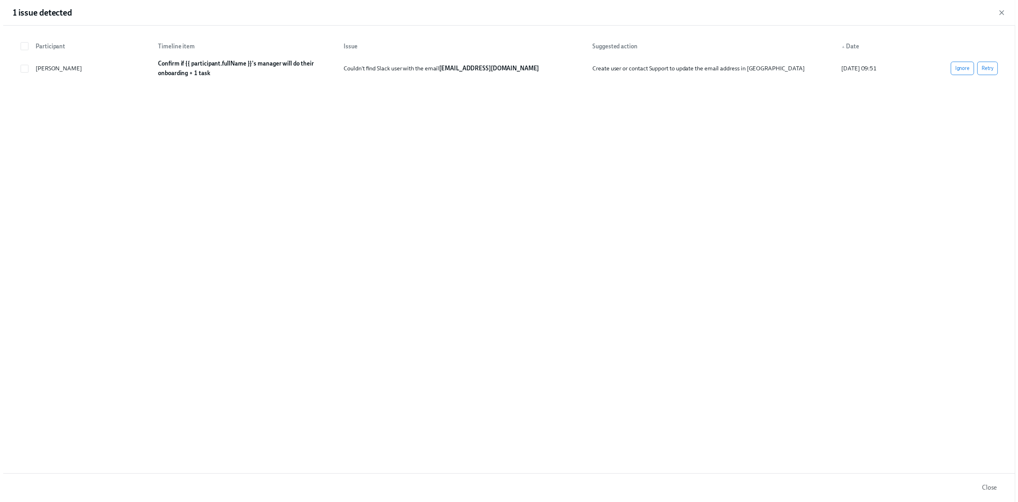
scroll to position [0, 1536]
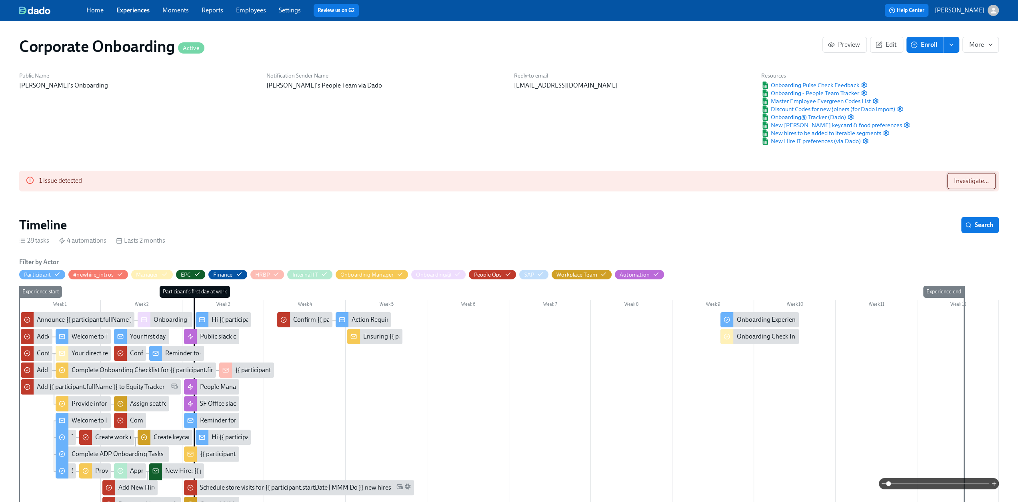
click at [970, 180] on span "Investigate..." at bounding box center [971, 181] width 35 height 8
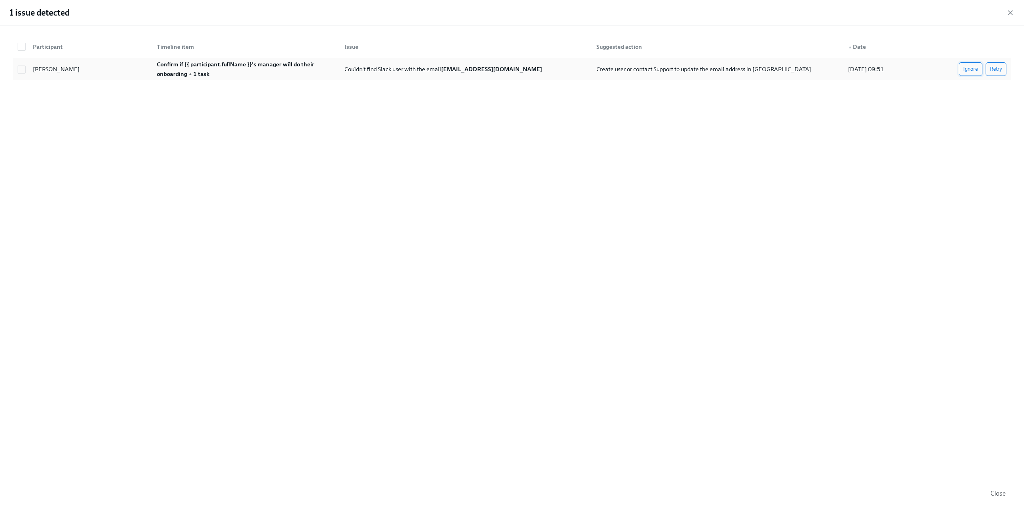
click at [962, 72] on button "Ignore" at bounding box center [971, 69] width 24 height 14
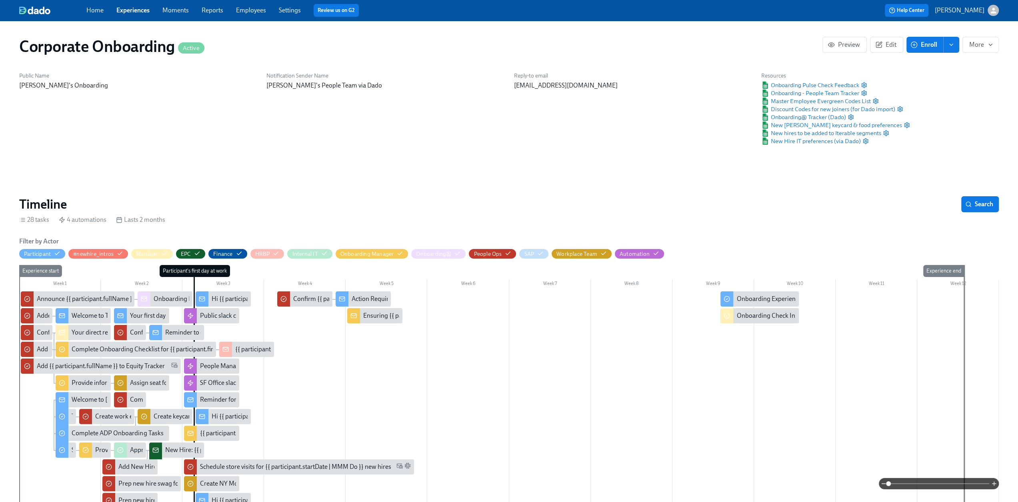
scroll to position [0, 1542]
